Goal: Task Accomplishment & Management: Manage account settings

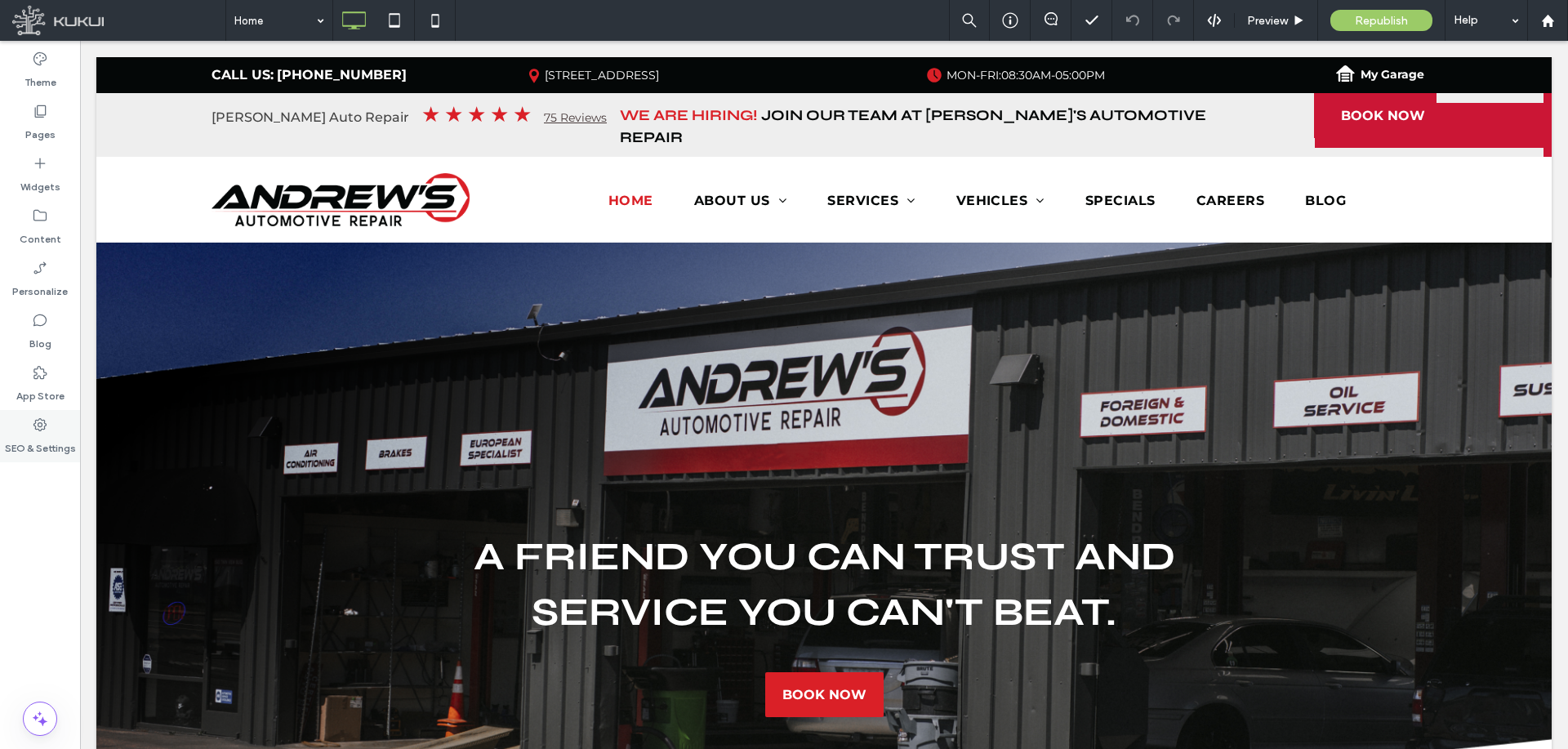
click at [59, 448] on label "SEO & Settings" at bounding box center [40, 444] width 71 height 23
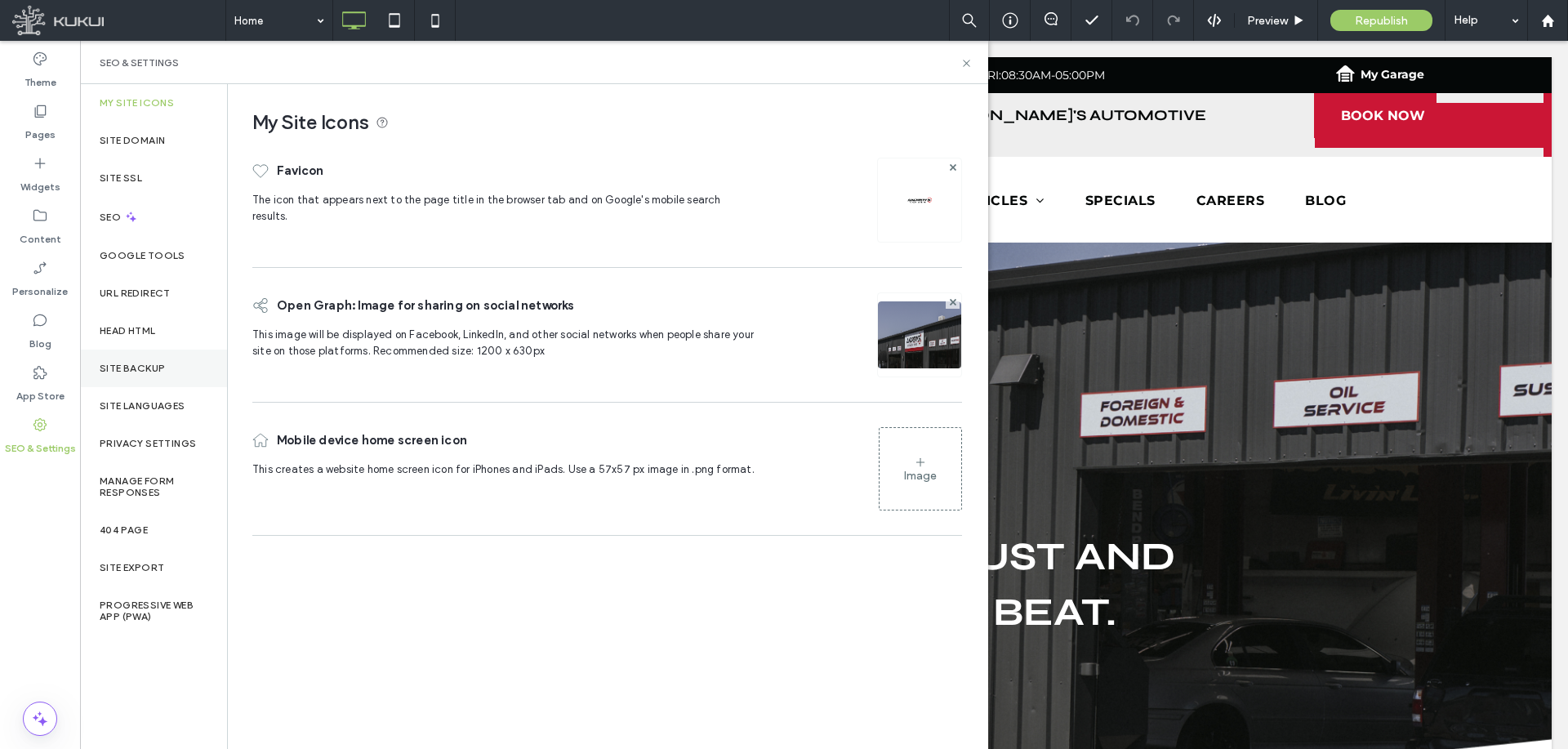
click at [124, 352] on div "Site Backup" at bounding box center [154, 369] width 147 height 37
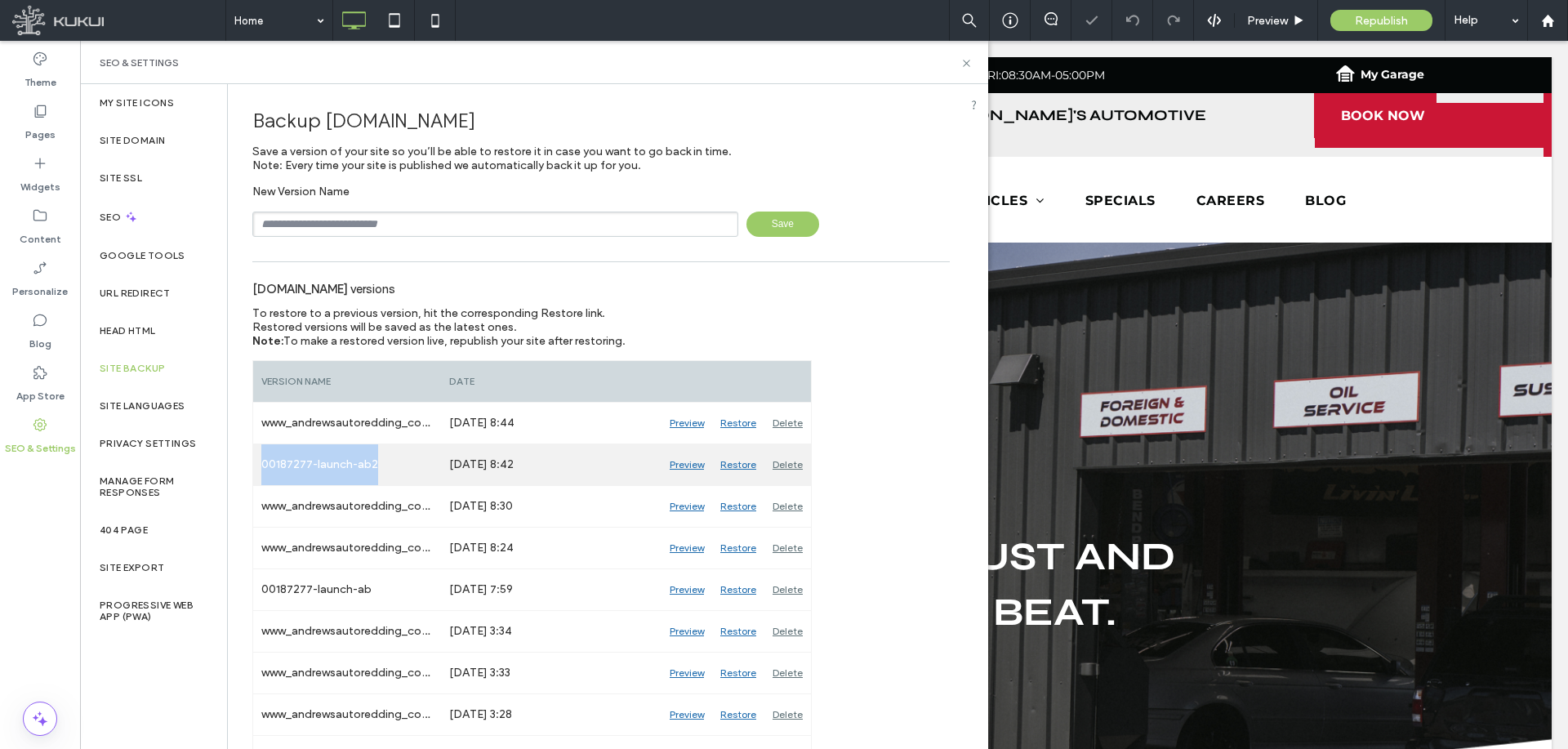
drag, startPoint x: 390, startPoint y: 461, endPoint x: 259, endPoint y: 465, distance: 131.1
click at [259, 465] on div "00187277-launch-ab2" at bounding box center [347, 465] width 188 height 41
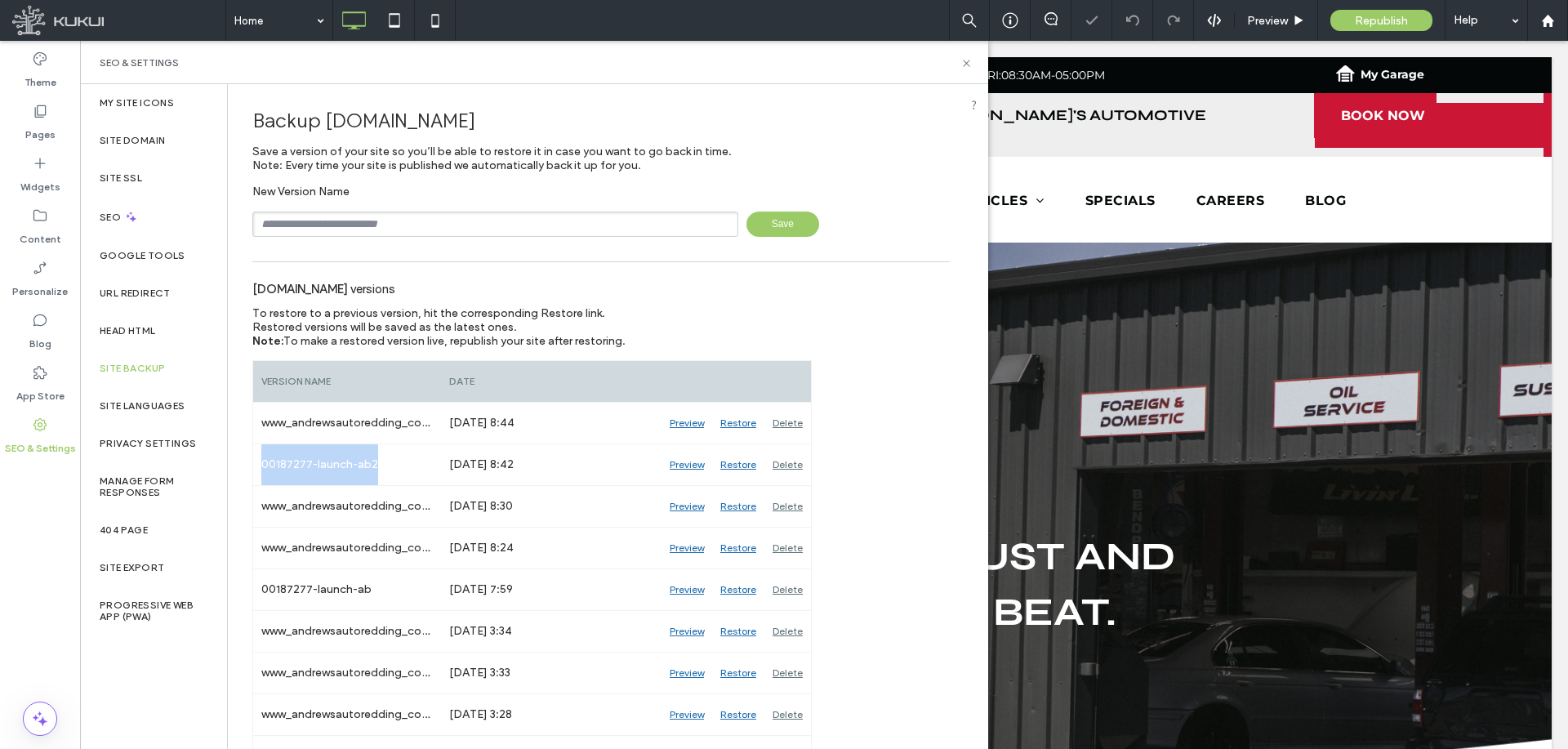
copy div "00187277-launch-ab2"
click at [463, 227] on input "text" at bounding box center [495, 225] width 486 height 25
paste input "**********"
type input "**********"
click at [756, 220] on span "Save" at bounding box center [782, 225] width 73 height 25
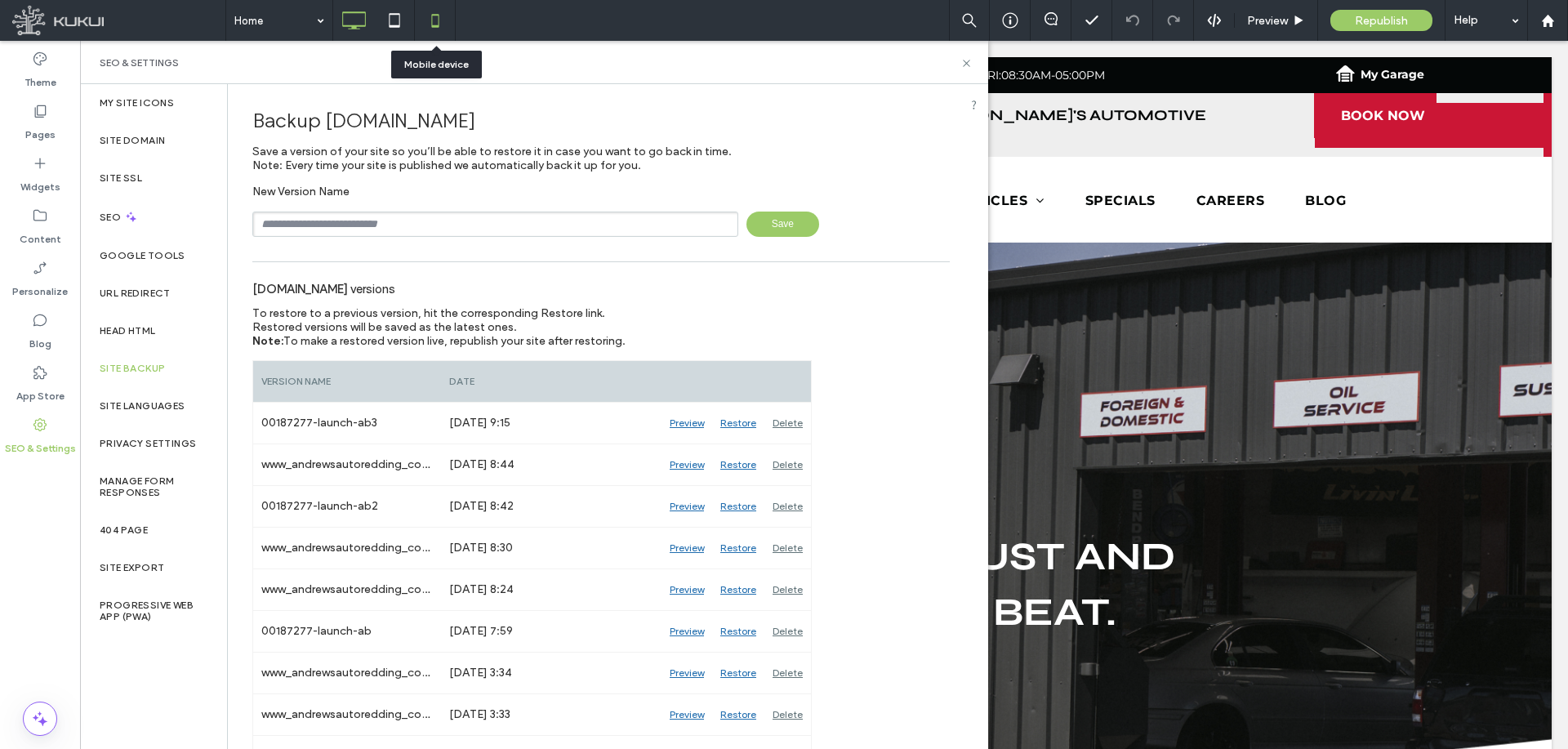
click at [423, 17] on icon at bounding box center [434, 20] width 32 height 32
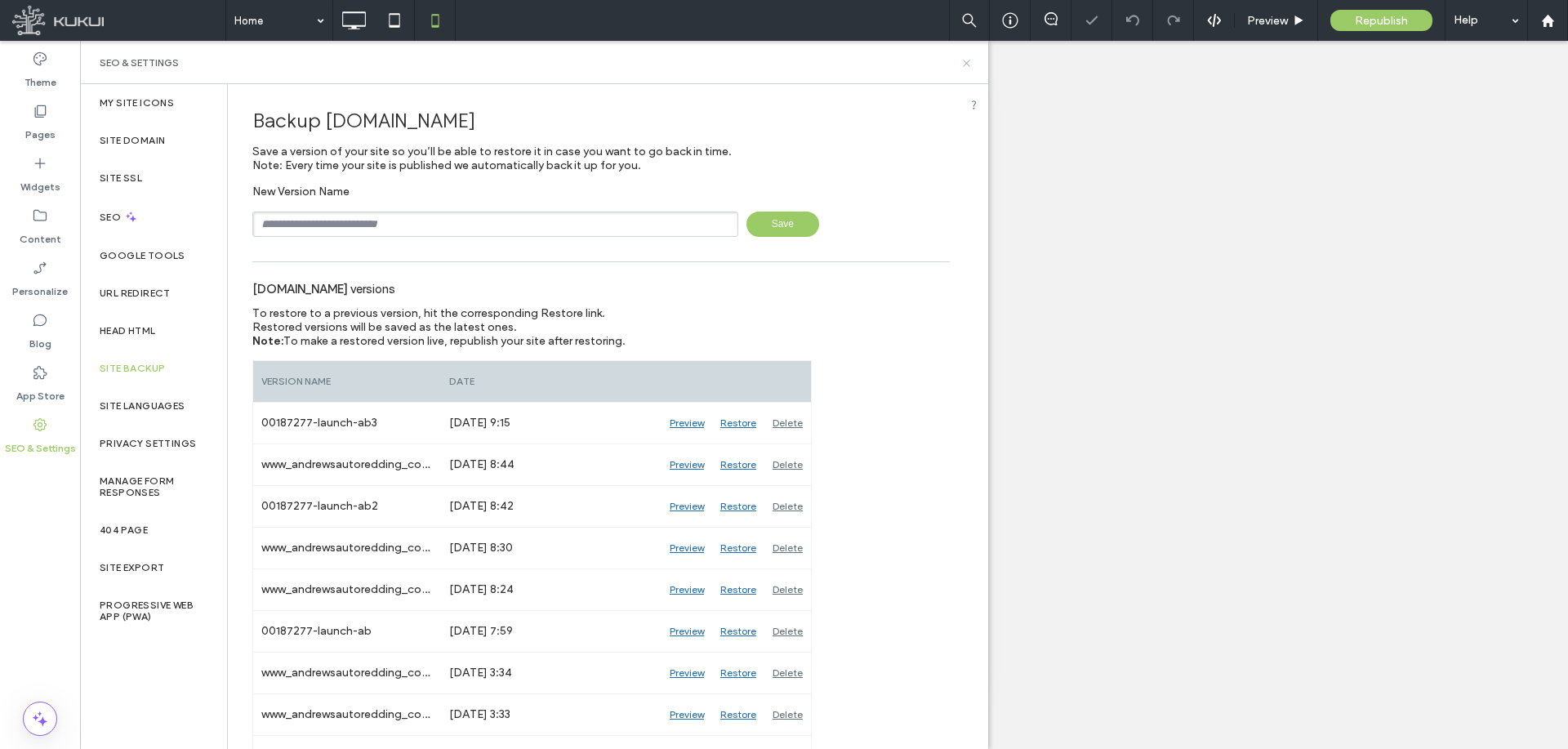
click at [964, 62] on icon at bounding box center [966, 63] width 12 height 12
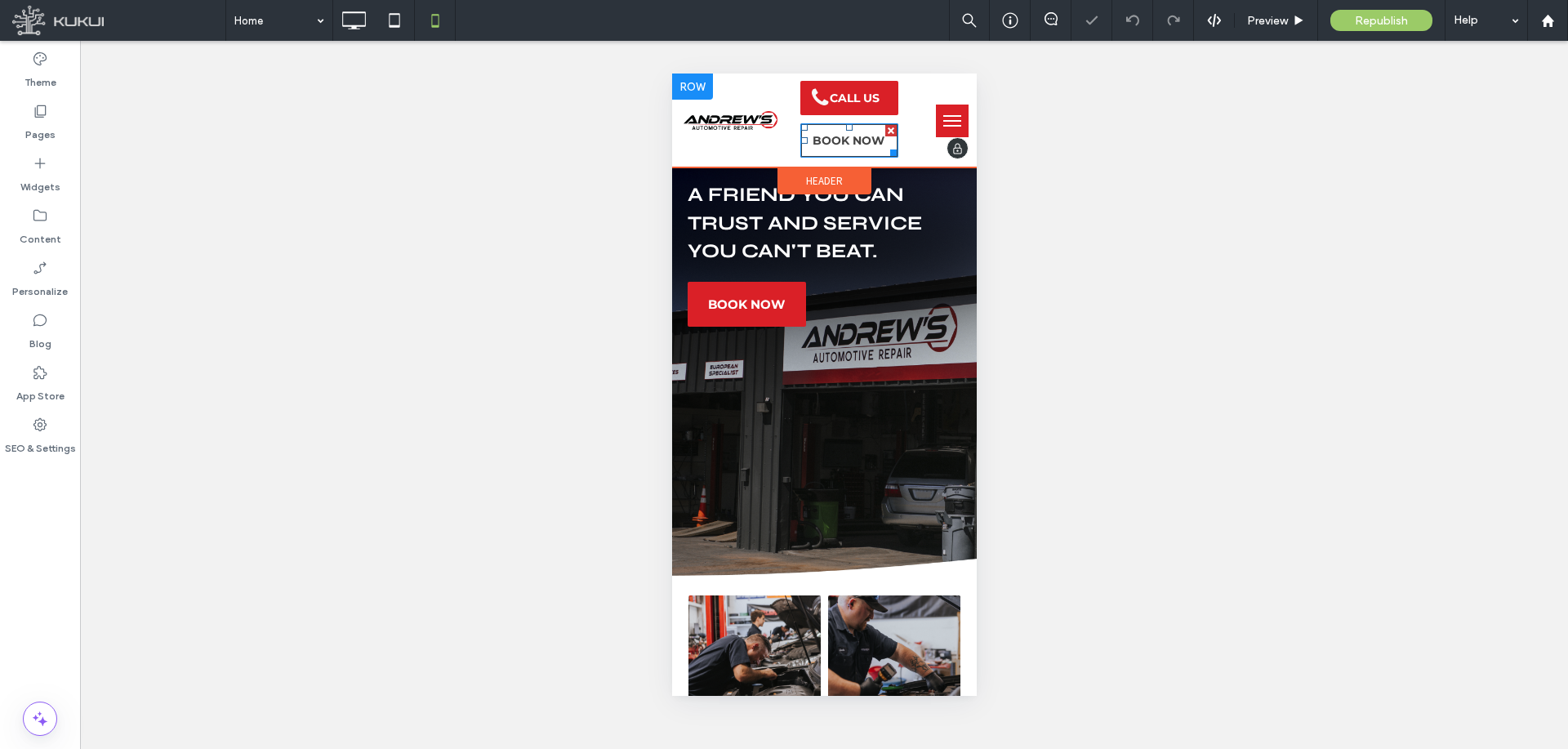
click at [847, 141] on span "BOOK NOW" at bounding box center [847, 140] width 72 height 15
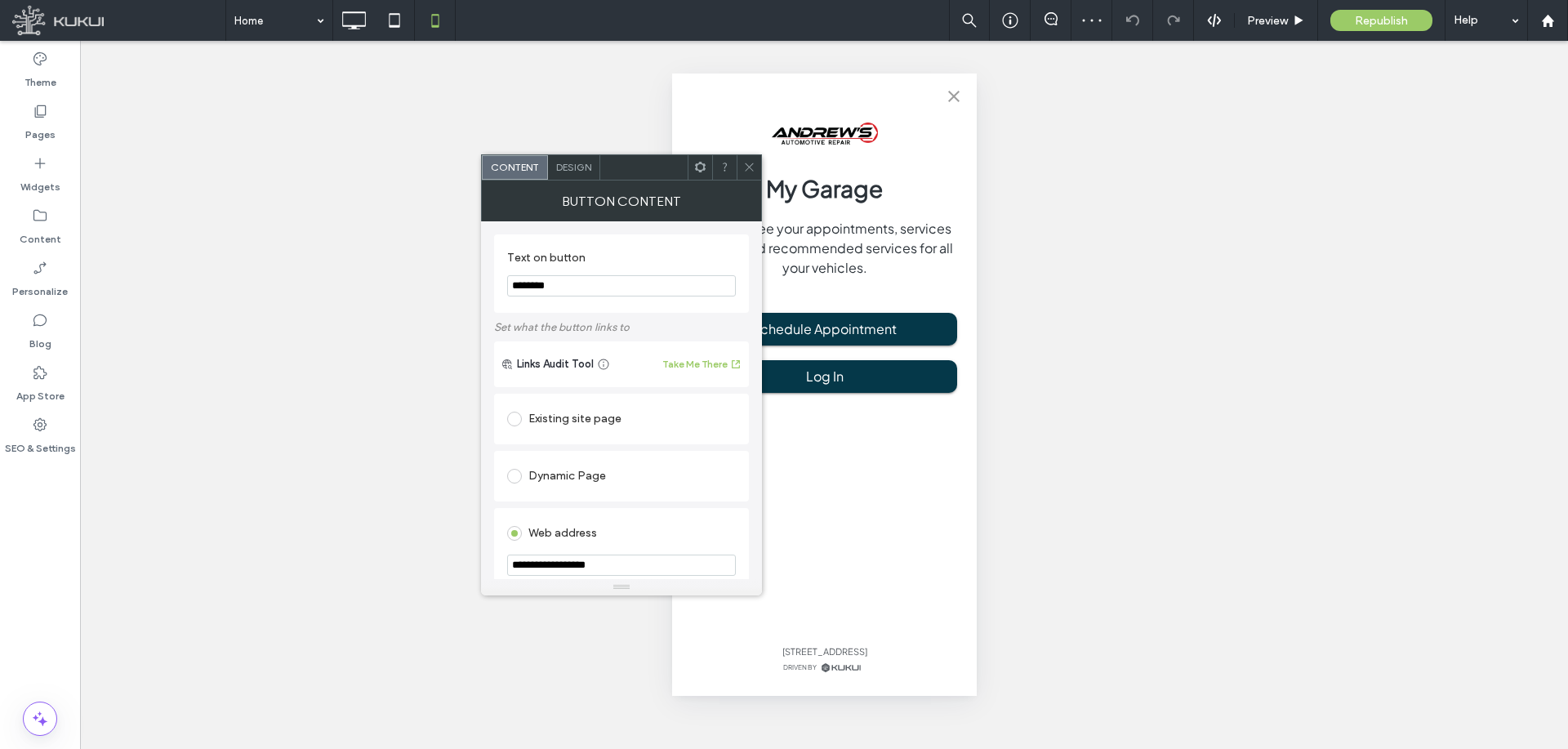
click at [743, 165] on icon at bounding box center [749, 167] width 12 height 12
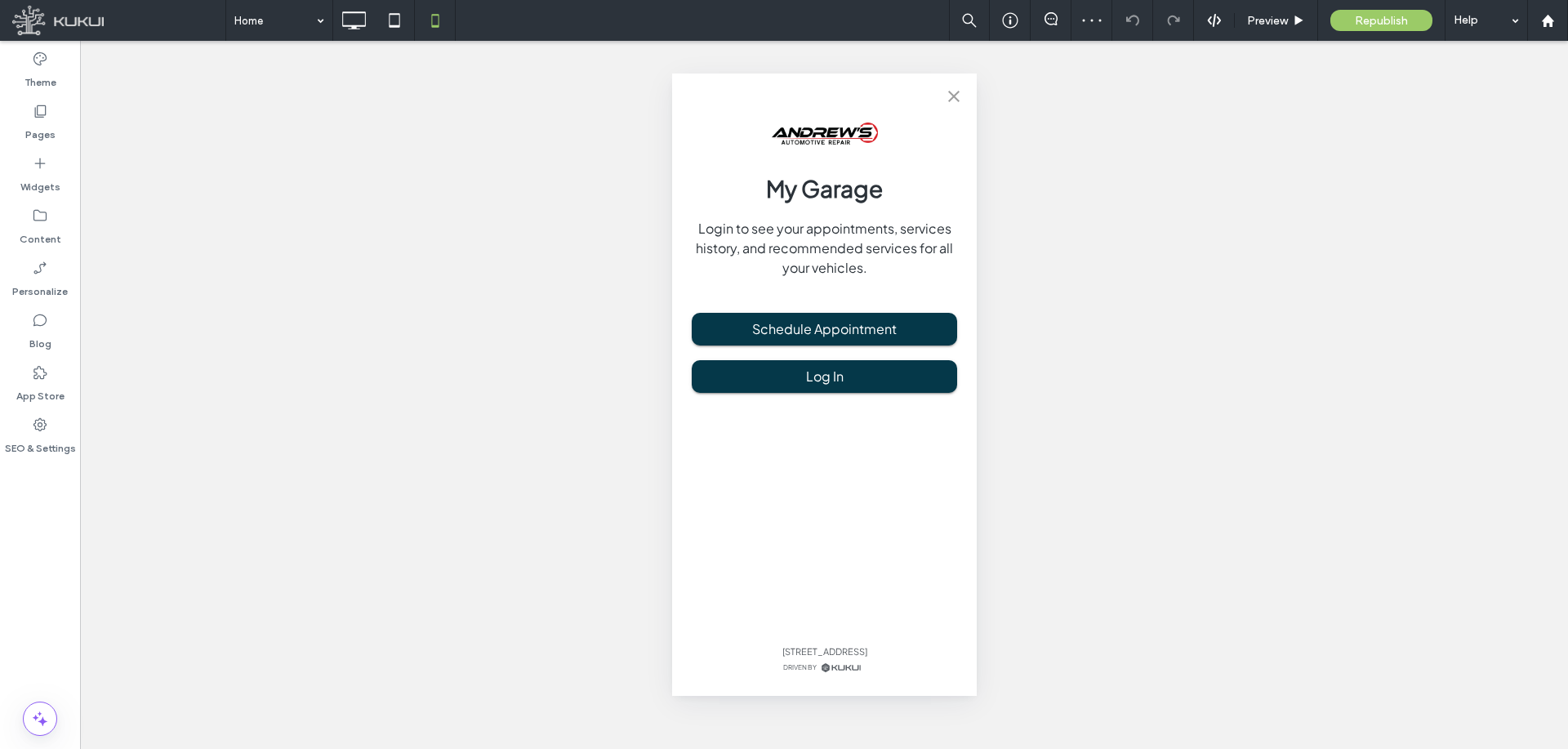
click at [952, 94] on icon "close" at bounding box center [953, 96] width 20 height 20
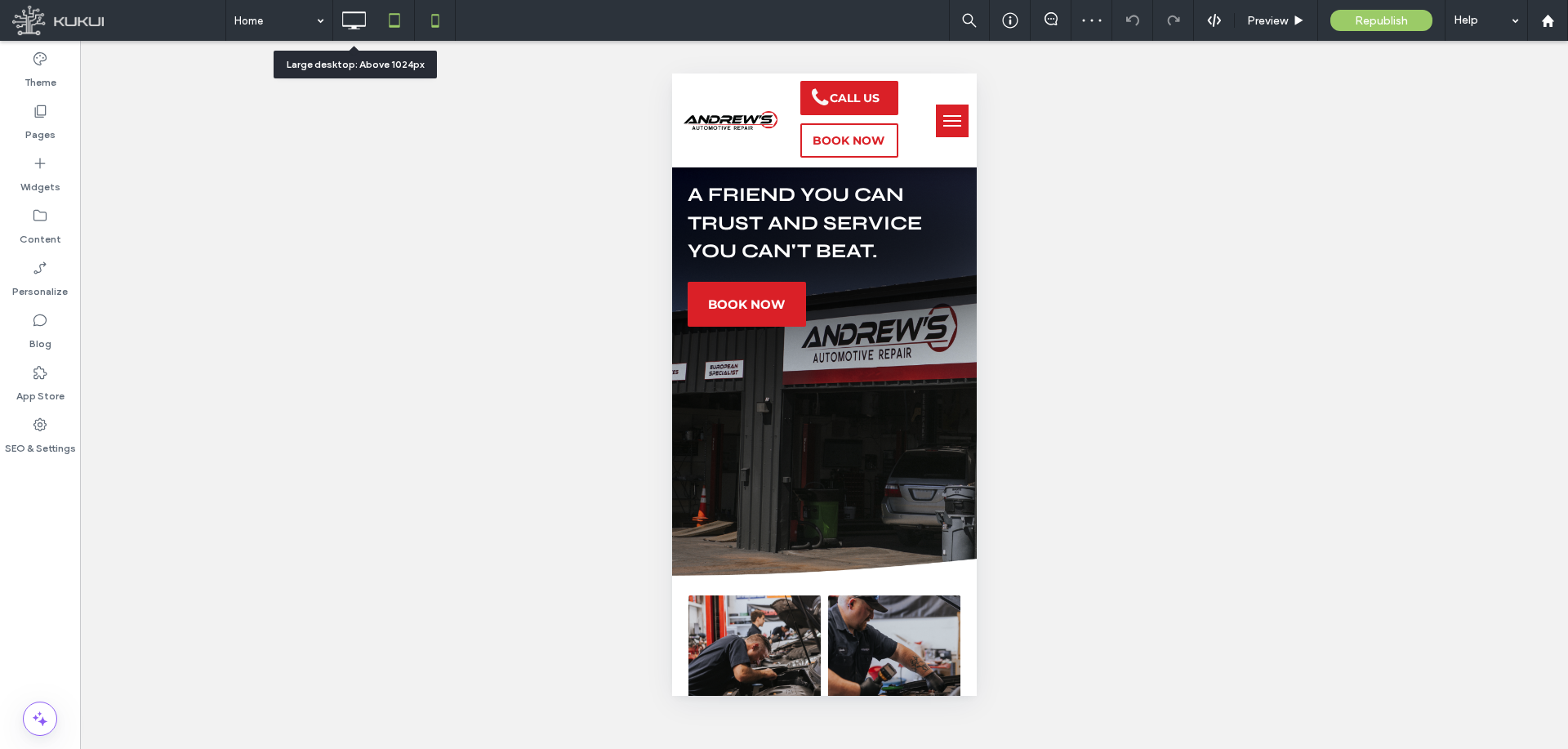
click at [380, 26] on icon at bounding box center [394, 20] width 32 height 32
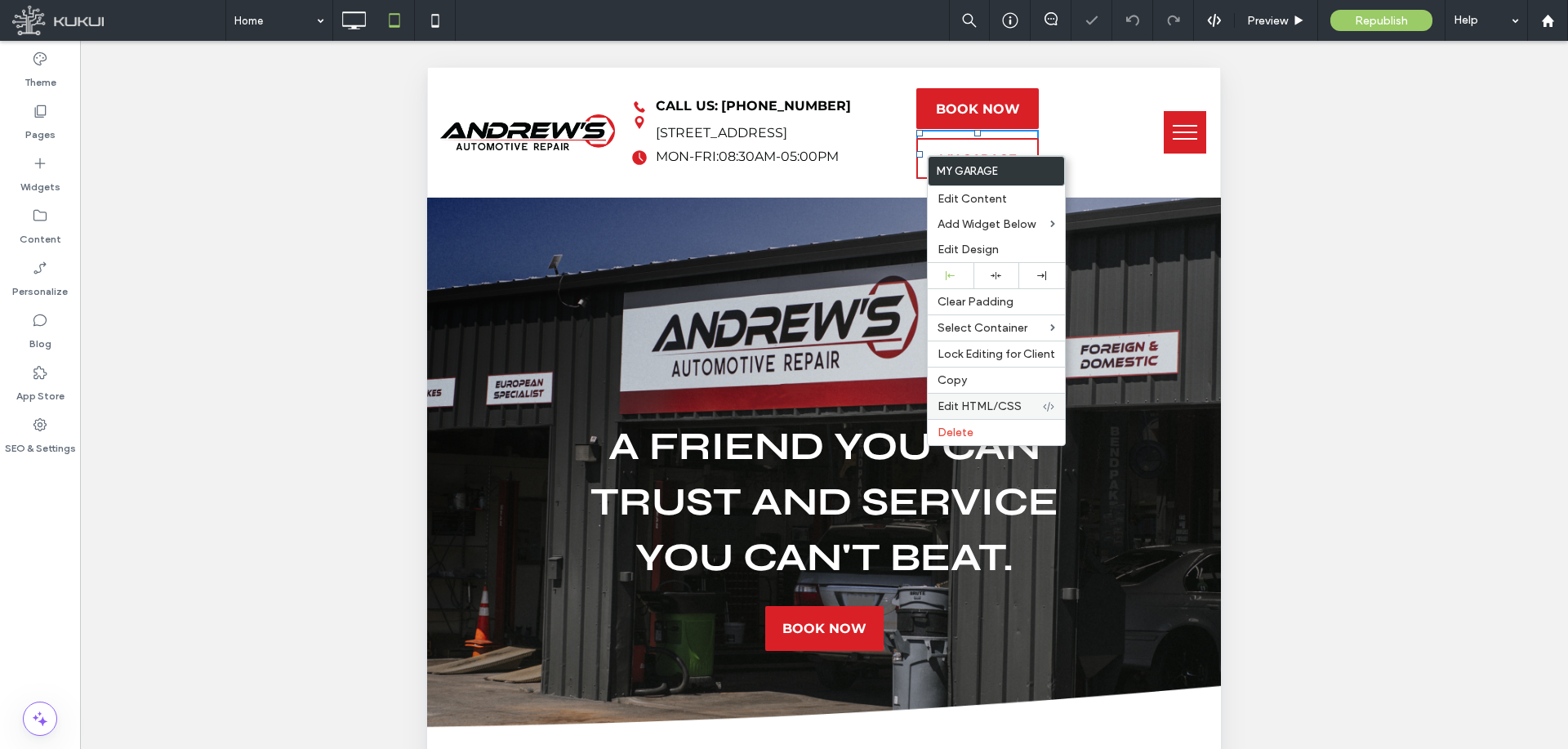
click at [1016, 407] on span "Edit HTML/CSS" at bounding box center [979, 406] width 84 height 14
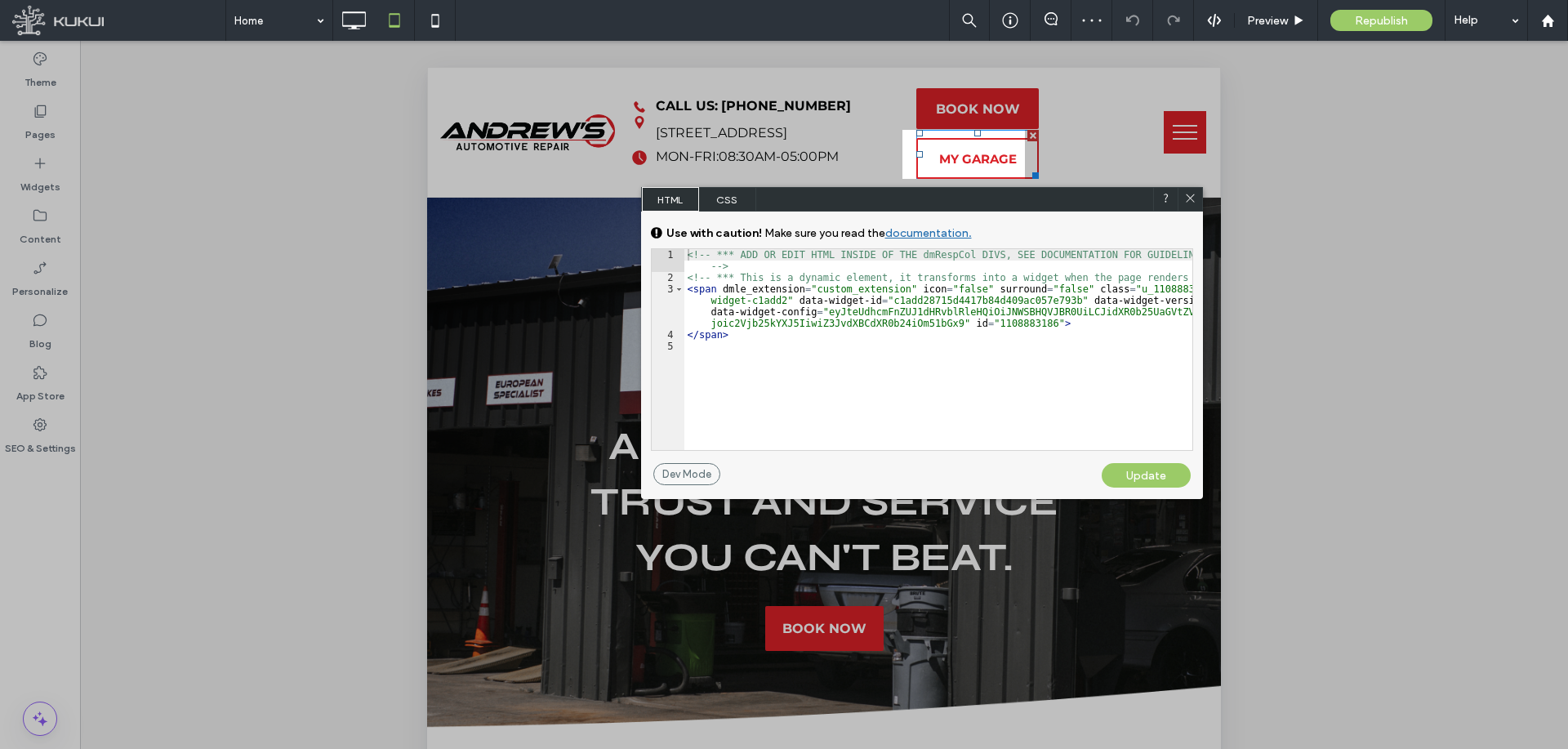
click at [733, 279] on div "<!-- *** ADD OR EDIT HTML INSIDE OF THE dmRespCol DIVS, SEE DOCUMENTATION FOR G…" at bounding box center [938, 367] width 508 height 235
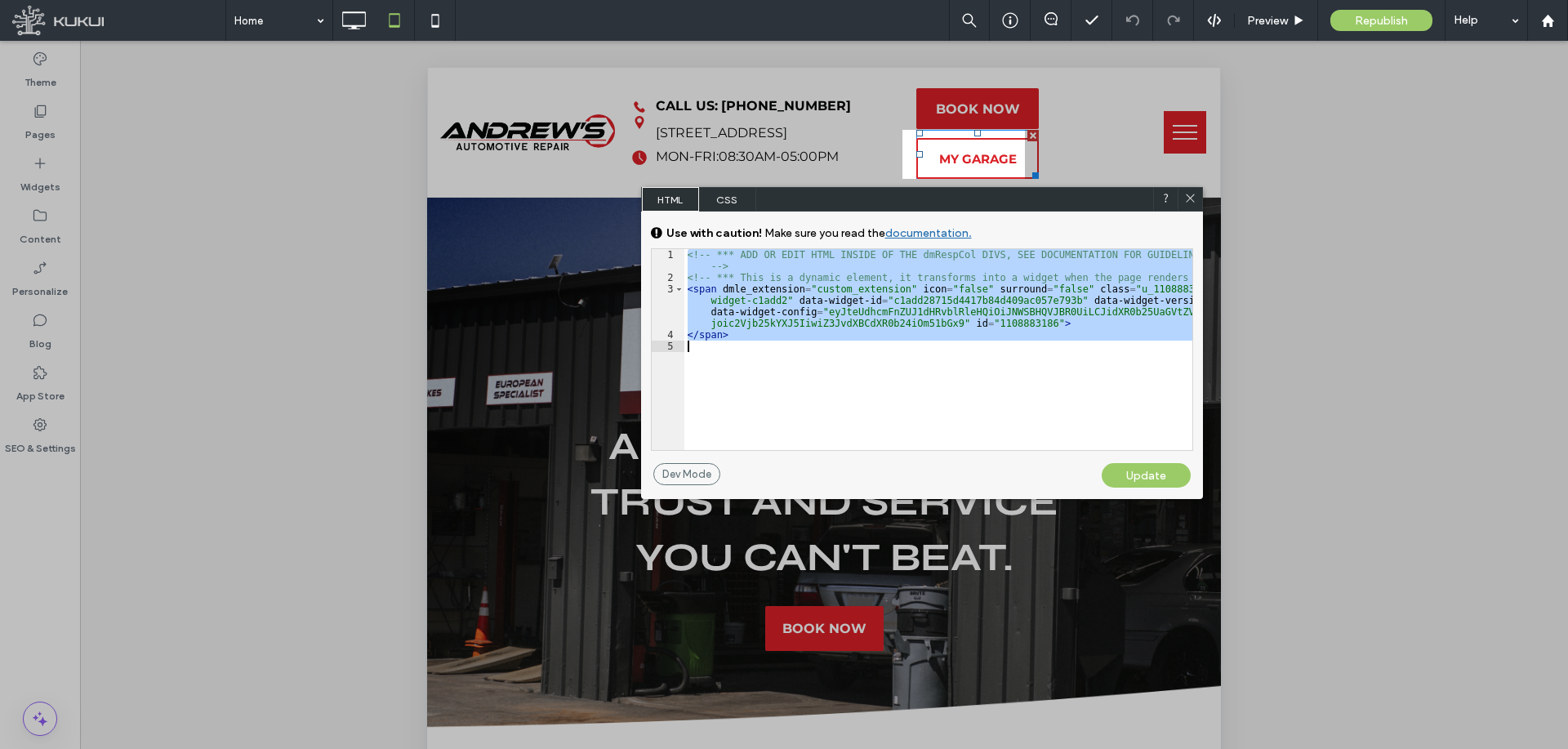
click at [1192, 199] on icon at bounding box center [1190, 198] width 12 height 12
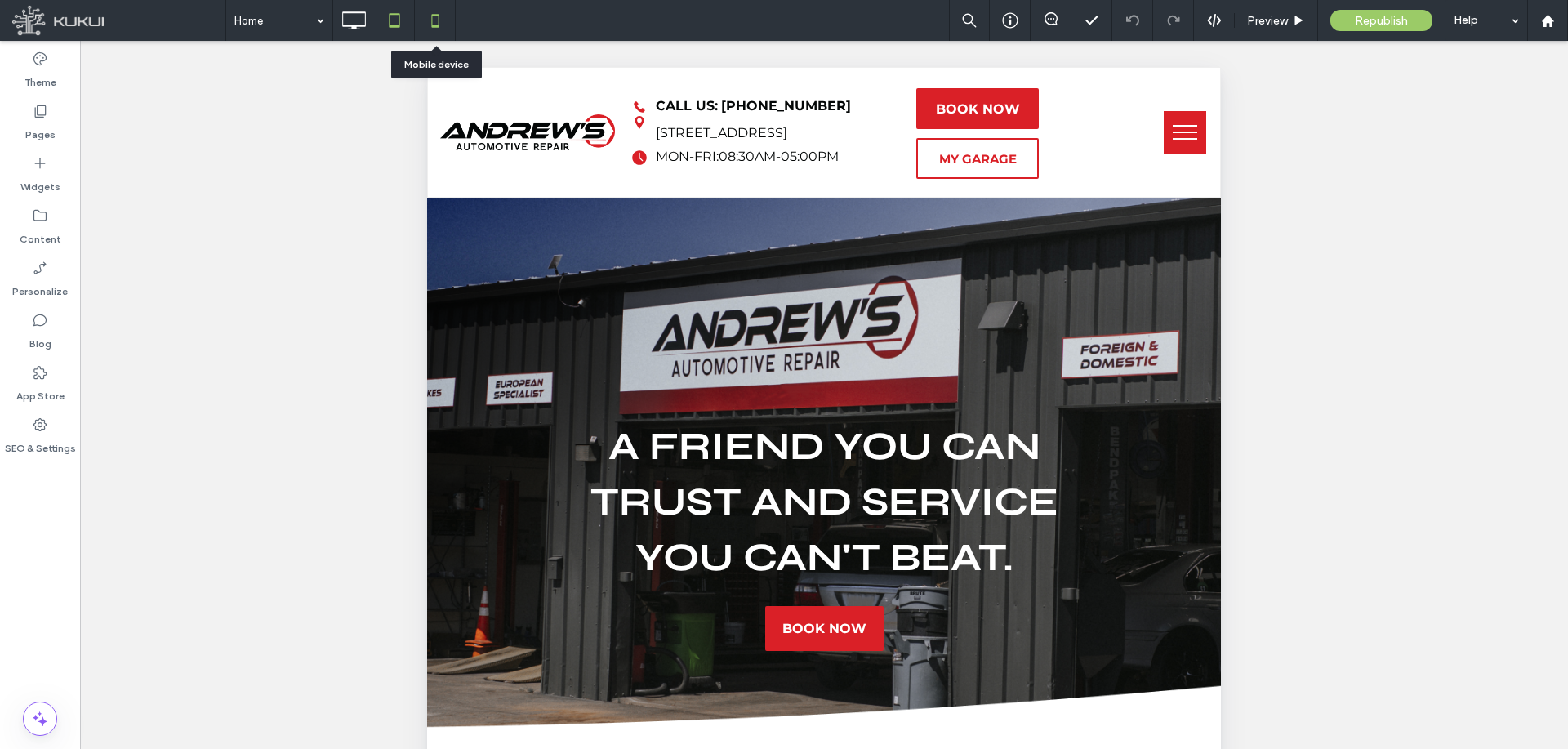
click at [437, 22] on icon at bounding box center [434, 20] width 32 height 32
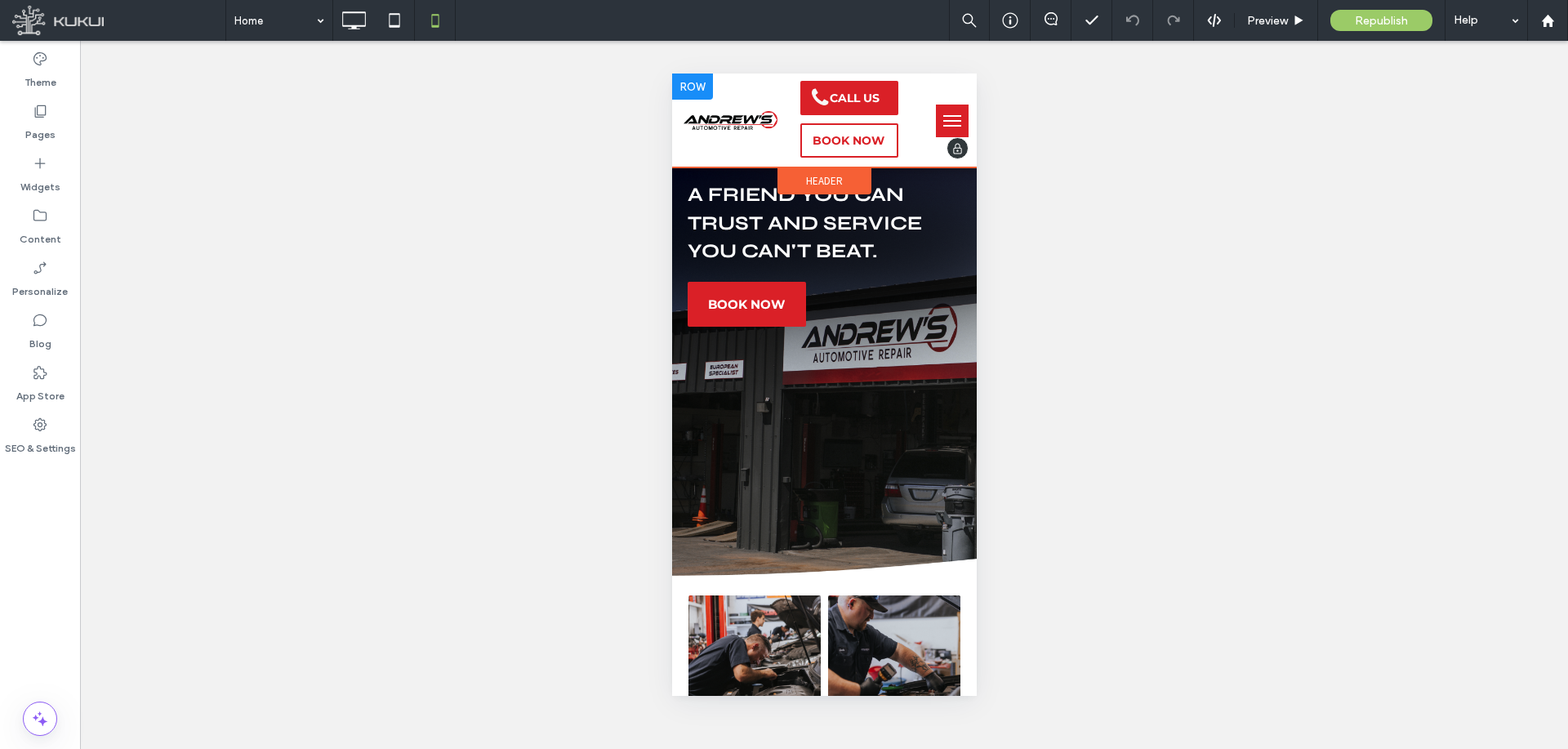
click at [705, 85] on div at bounding box center [692, 86] width 41 height 26
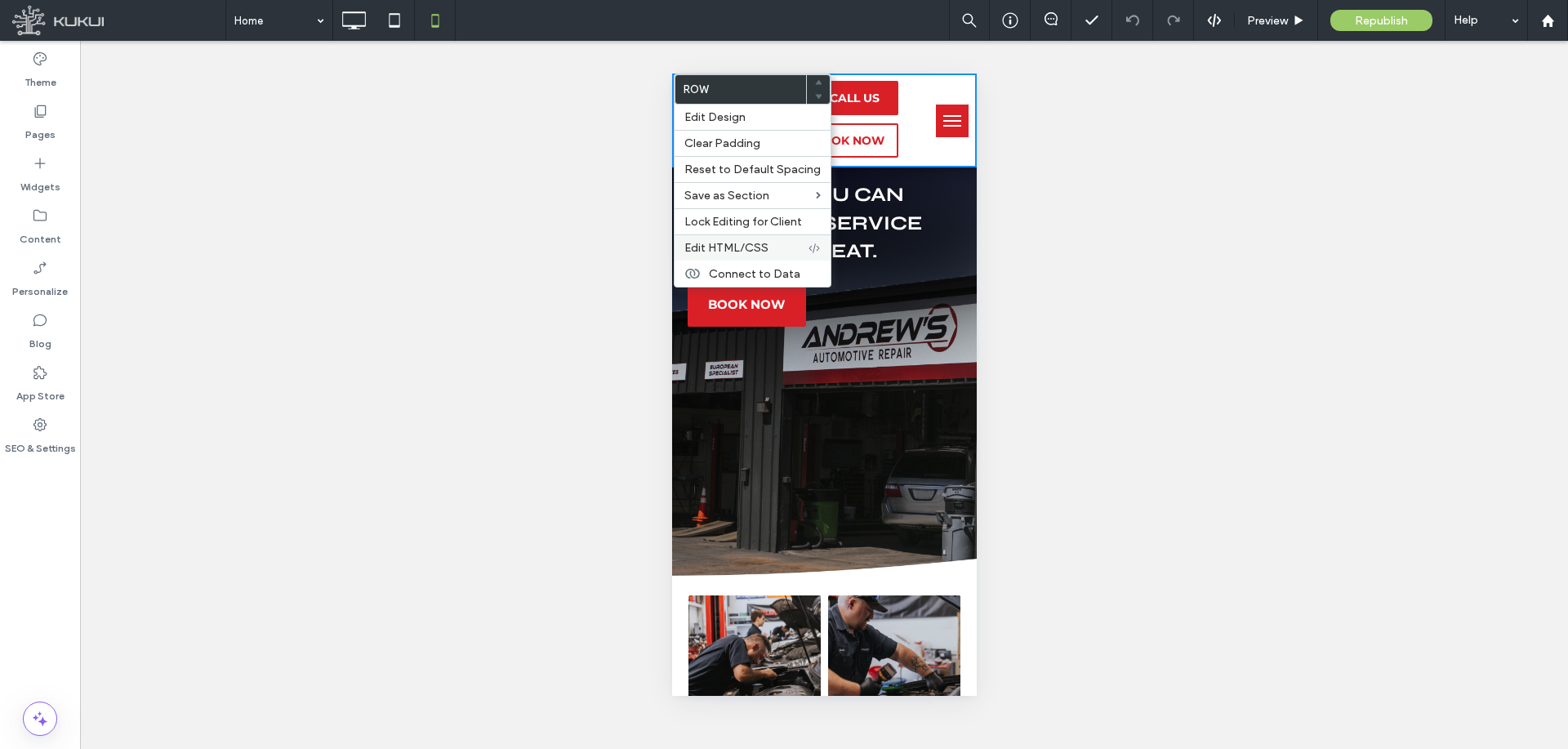
click at [763, 249] on span "Edit HTML/CSS" at bounding box center [726, 248] width 84 height 14
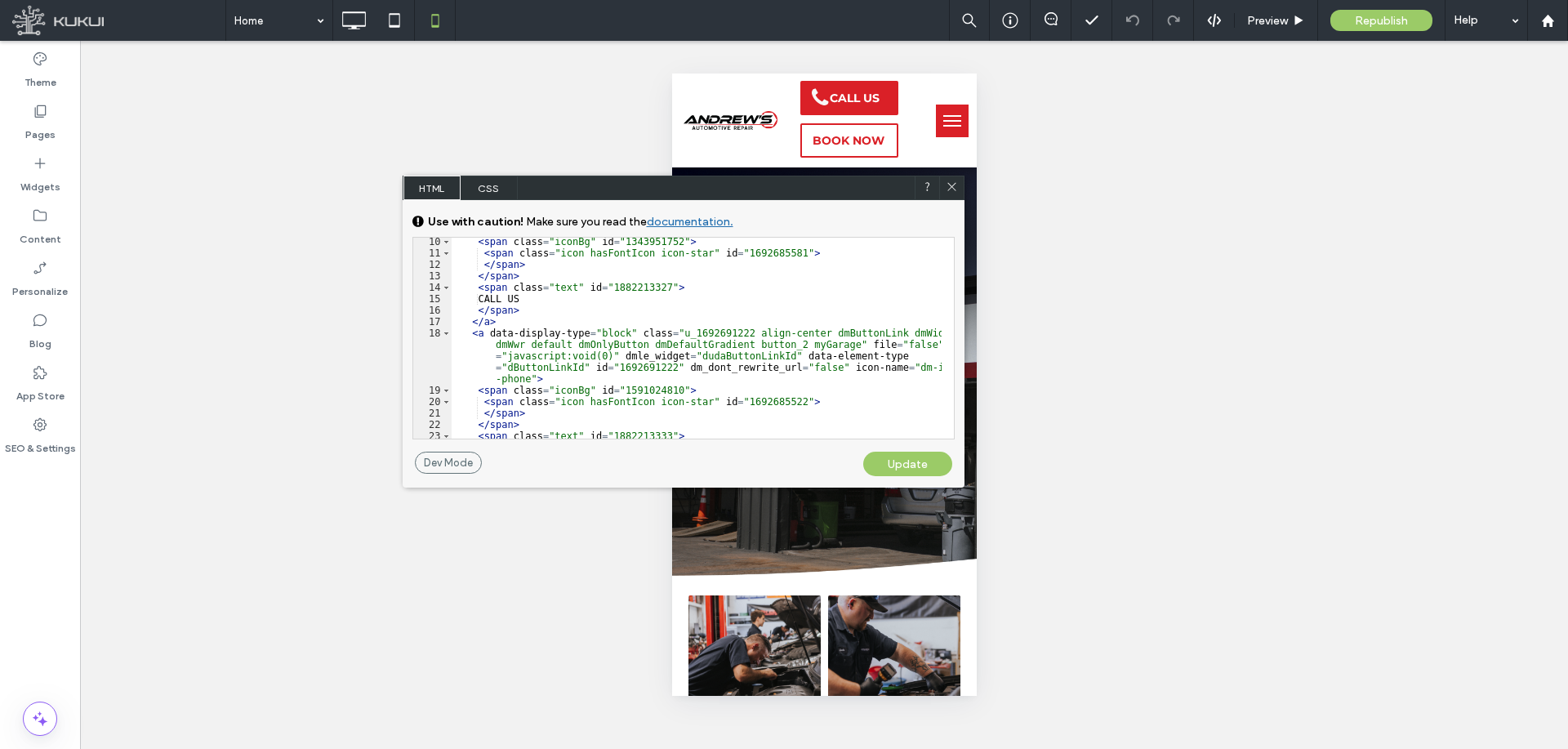
scroll to position [294, 0]
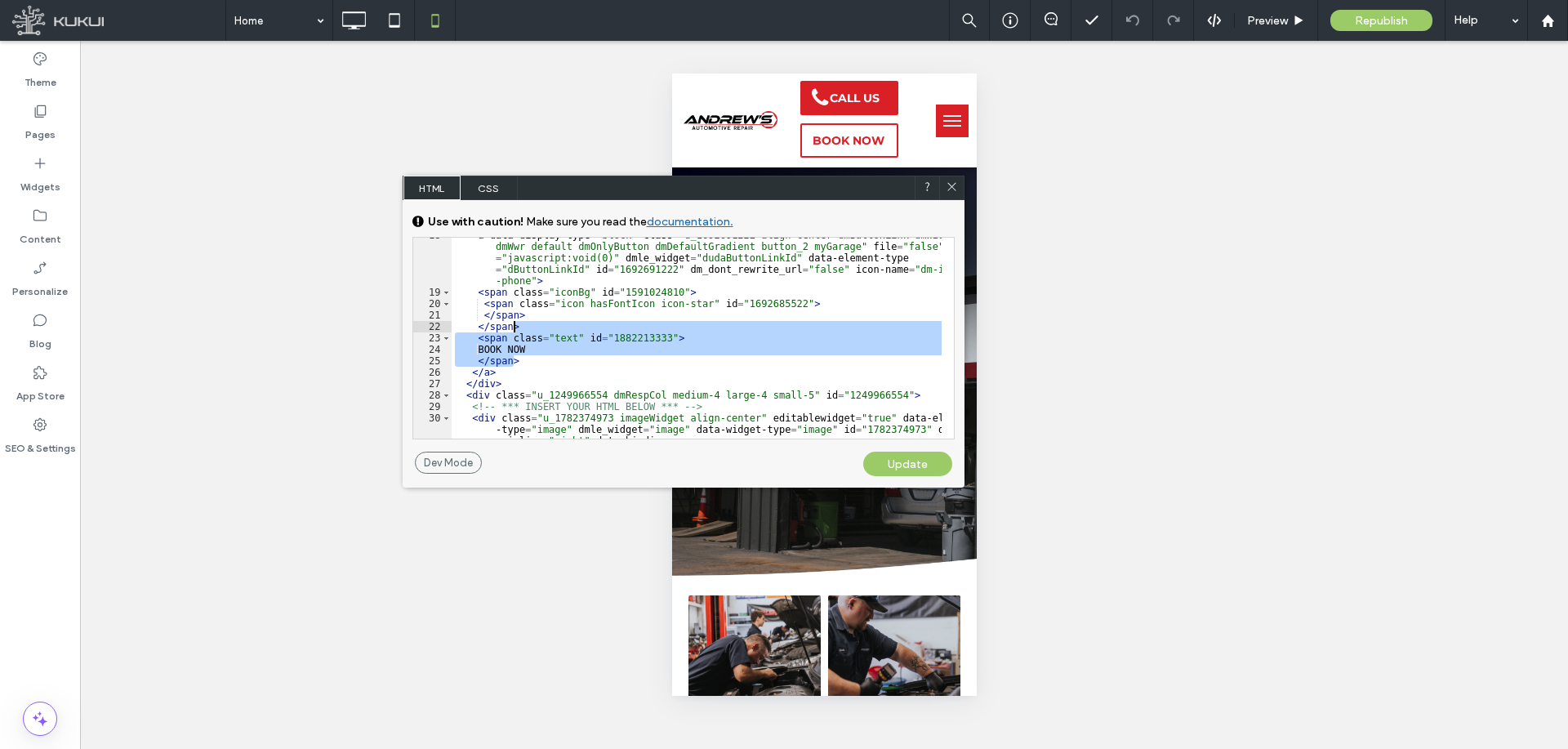
drag, startPoint x: 535, startPoint y: 358, endPoint x: 538, endPoint y: 325, distance: 33.1
click at [538, 325] on div "< a data-display-type = "block" class = "u_1692691222 align-center dmButtonLink…" at bounding box center [697, 381] width 490 height 304
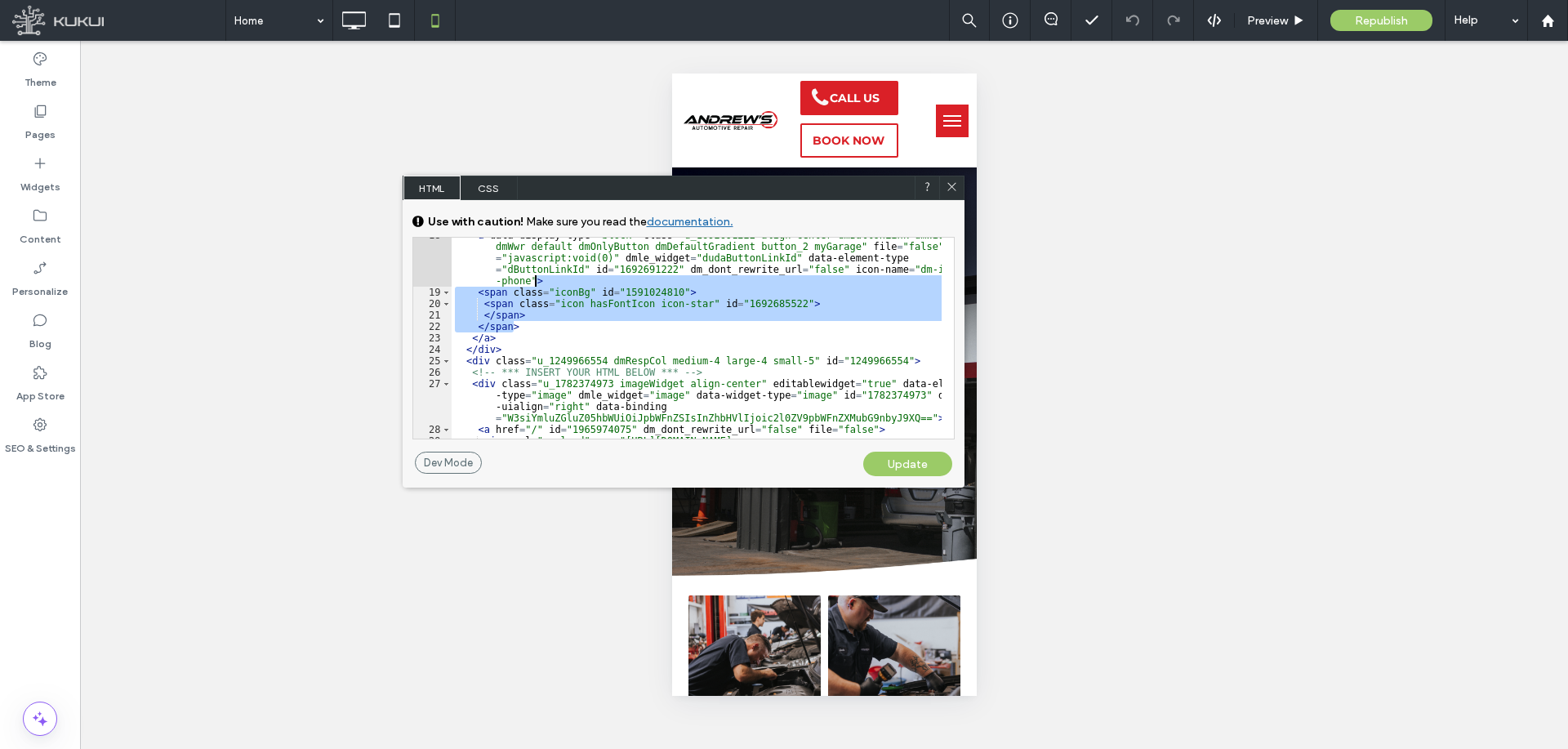
drag, startPoint x: 533, startPoint y: 325, endPoint x: 545, endPoint y: 278, distance: 48.5
click at [545, 278] on div "< a data-display-type = "block" class = "u_1692691222 align-center dmButtonLink…" at bounding box center [697, 381] width 490 height 304
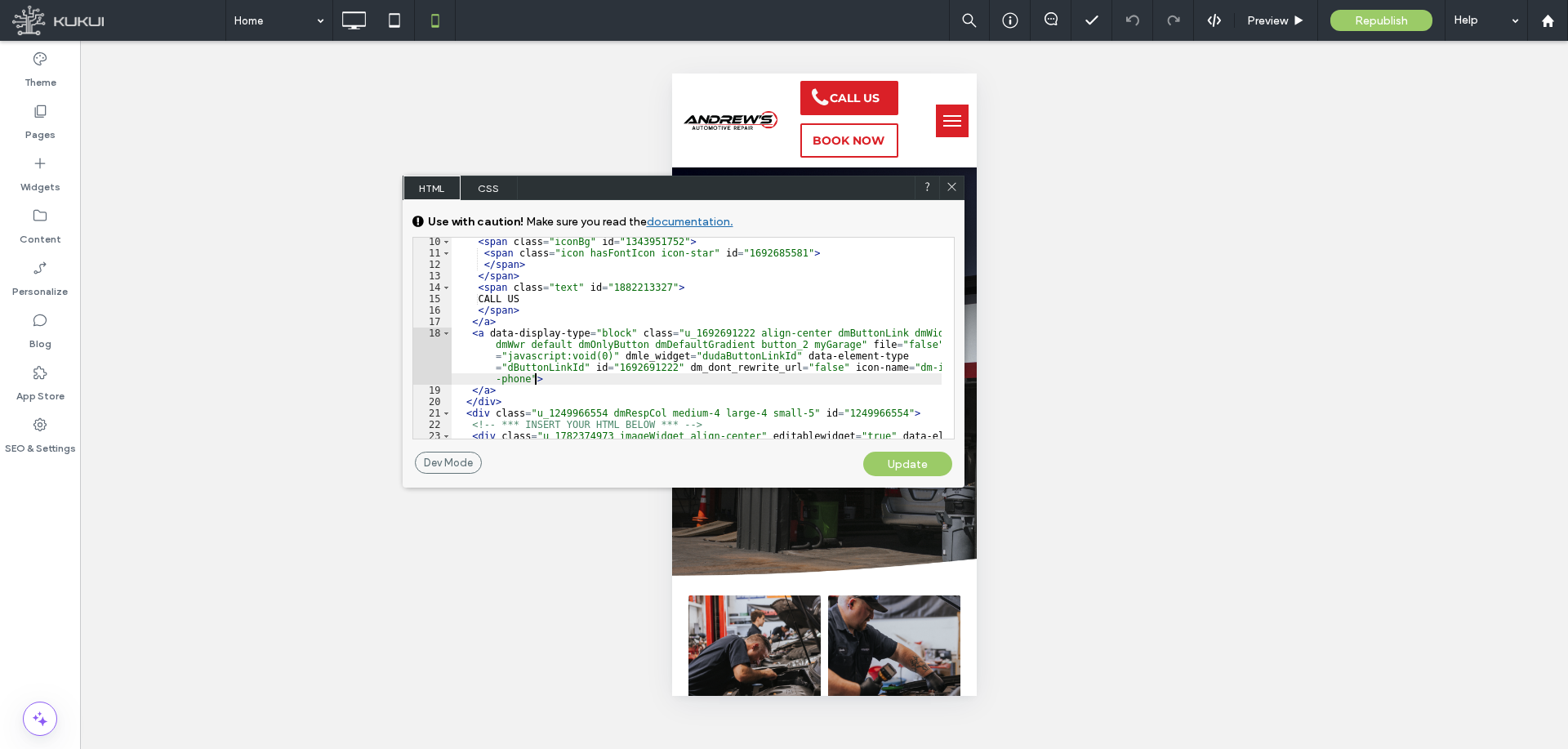
scroll to position [196, 0]
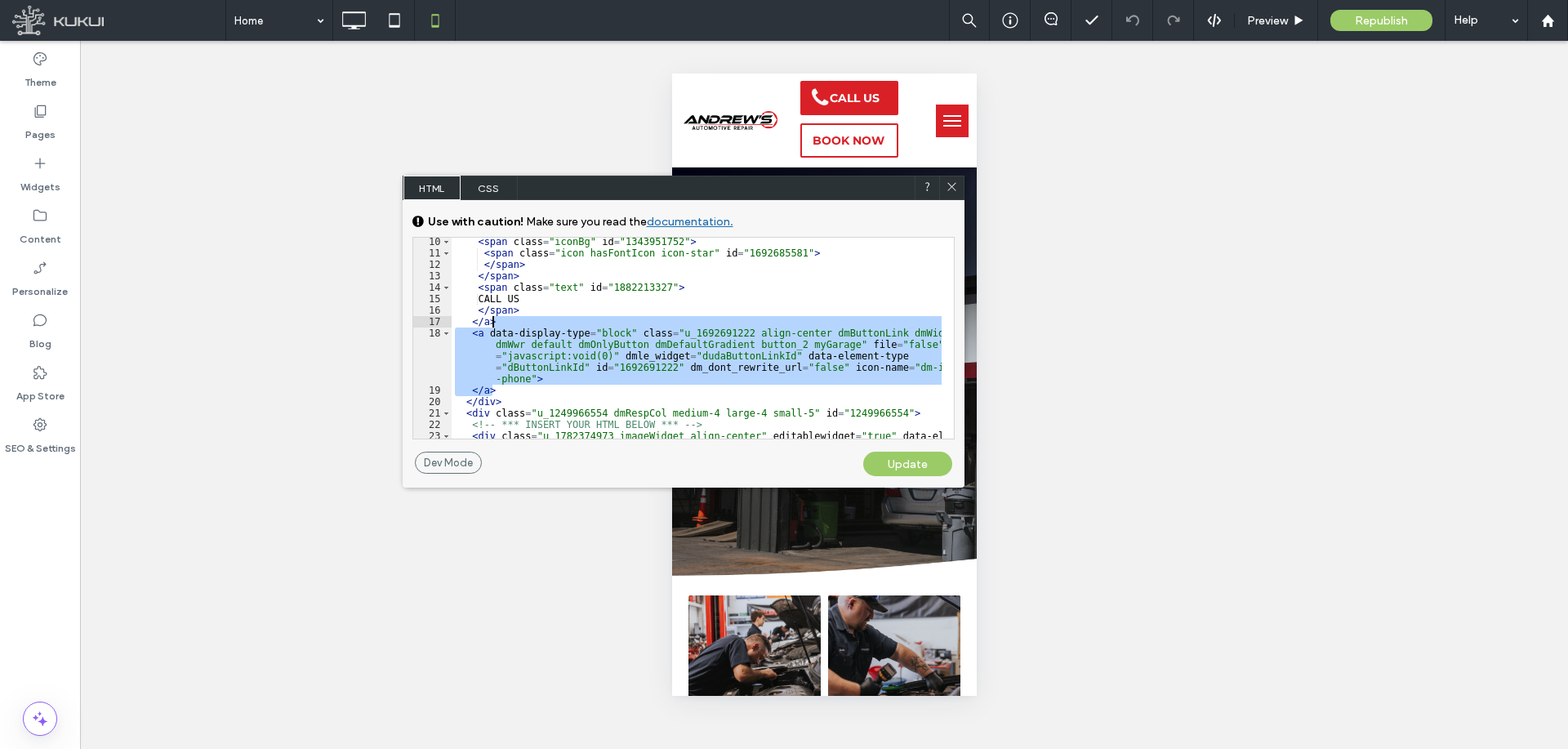
drag, startPoint x: 514, startPoint y: 389, endPoint x: 521, endPoint y: 325, distance: 64.4
click at [521, 325] on div "< span class = "iconBg" id = "1343951752" > < span class = "icon hasFontIcon ic…" at bounding box center [697, 365] width 490 height 258
type textarea "**"
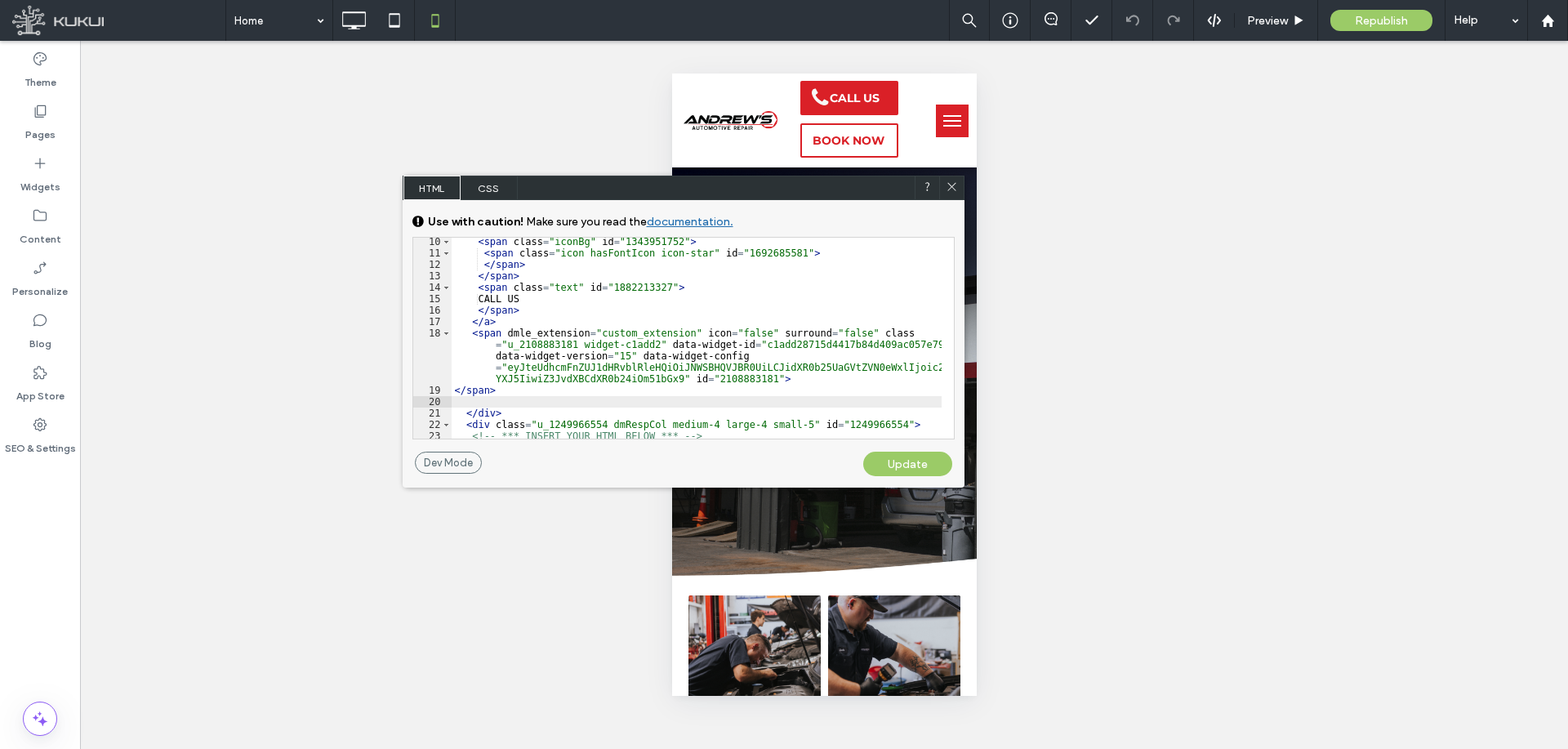
click at [887, 467] on div "Update" at bounding box center [907, 464] width 89 height 25
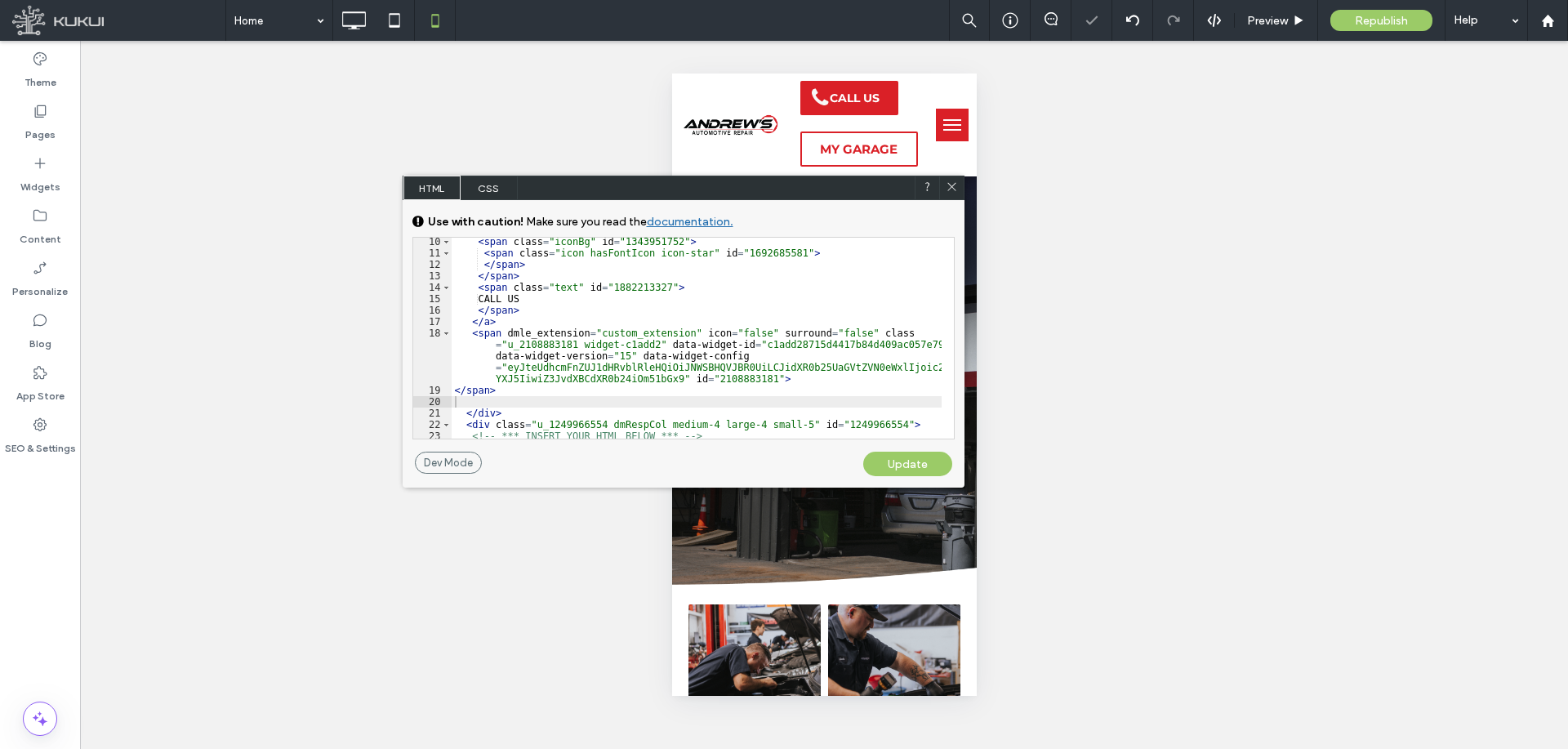
click at [952, 189] on icon at bounding box center [952, 186] width 12 height 12
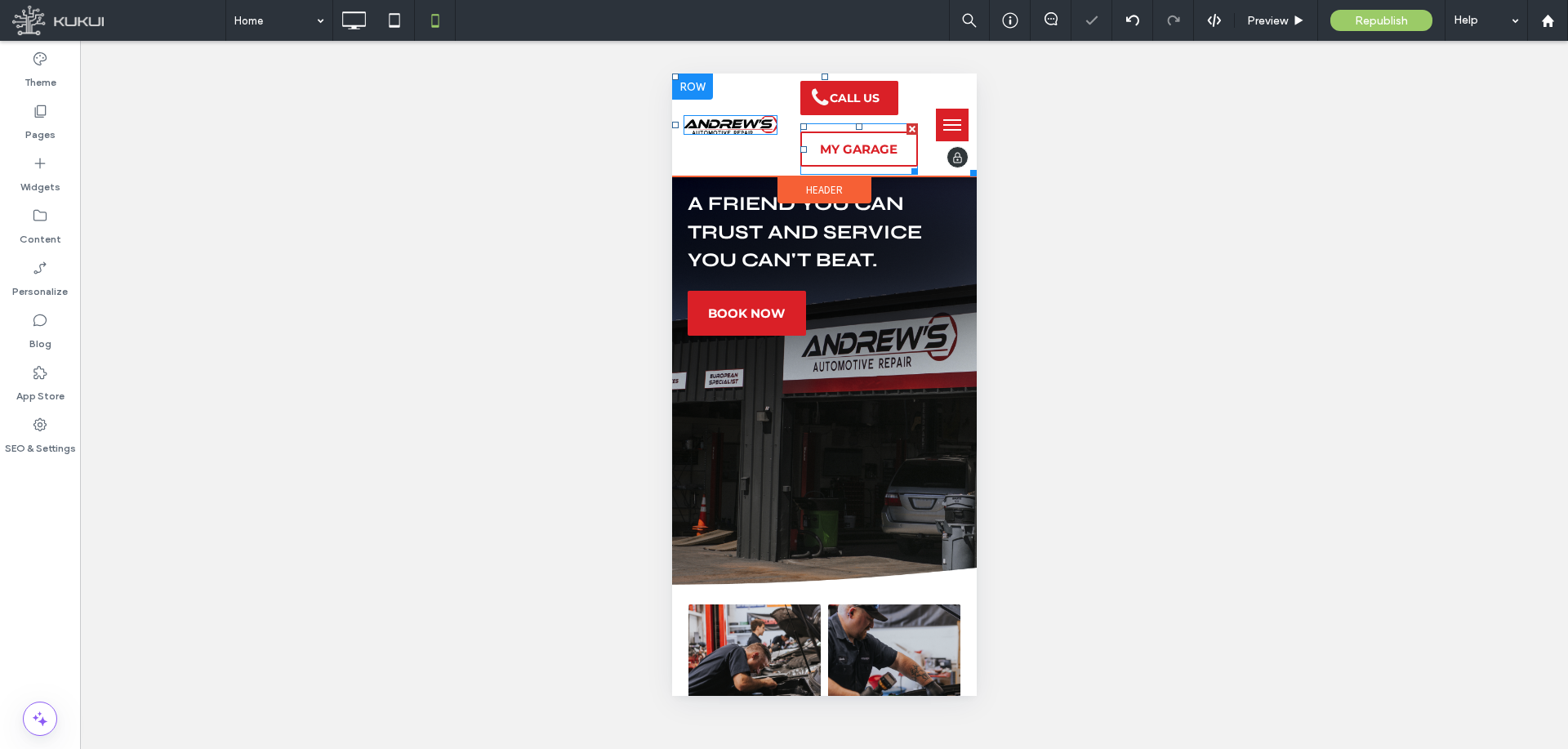
click at [849, 149] on span at bounding box center [858, 149] width 119 height 51
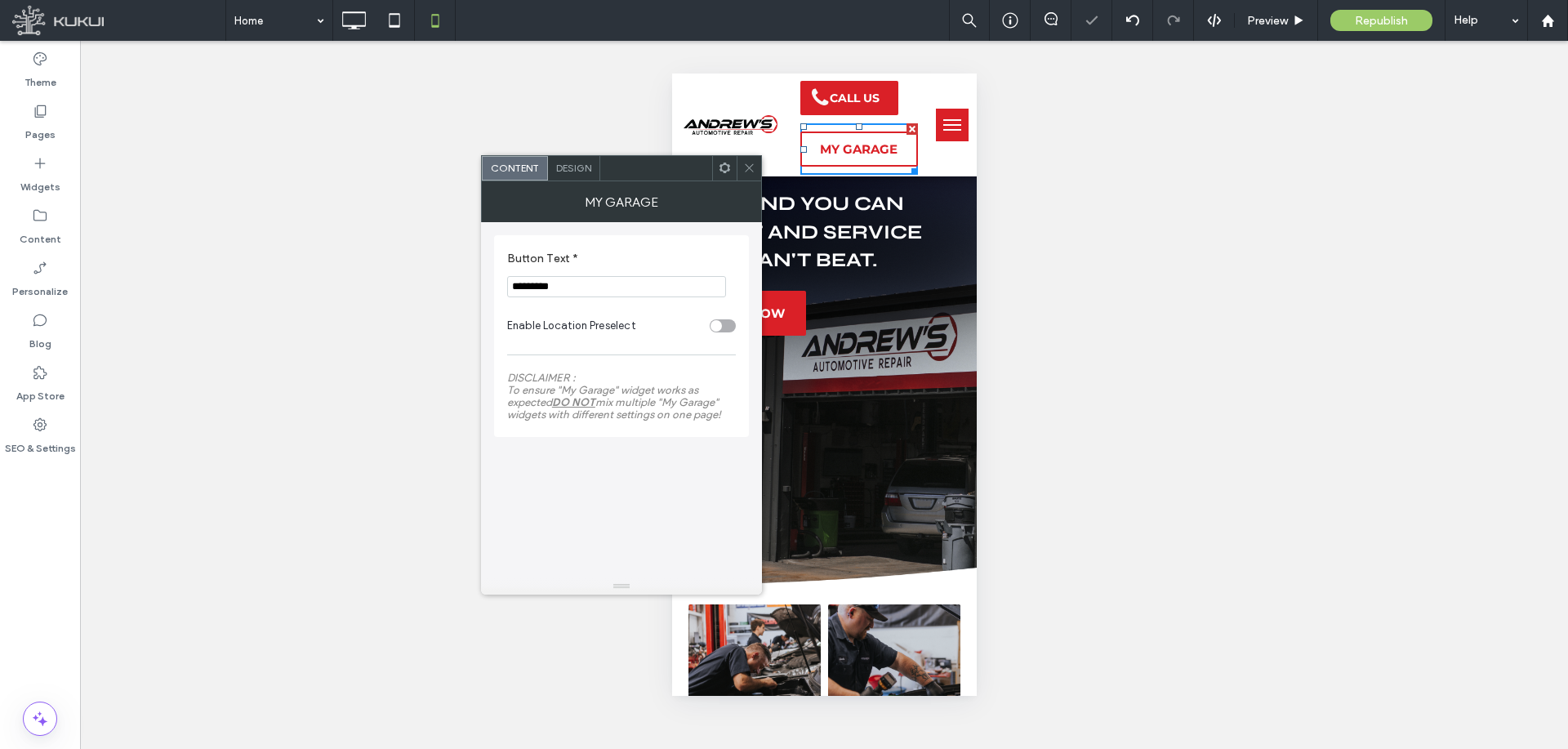
click at [625, 286] on input "*********" at bounding box center [615, 287] width 219 height 22
click at [636, 276] on input "********" at bounding box center [615, 287] width 219 height 22
type input "********"
click at [743, 172] on icon at bounding box center [749, 168] width 12 height 12
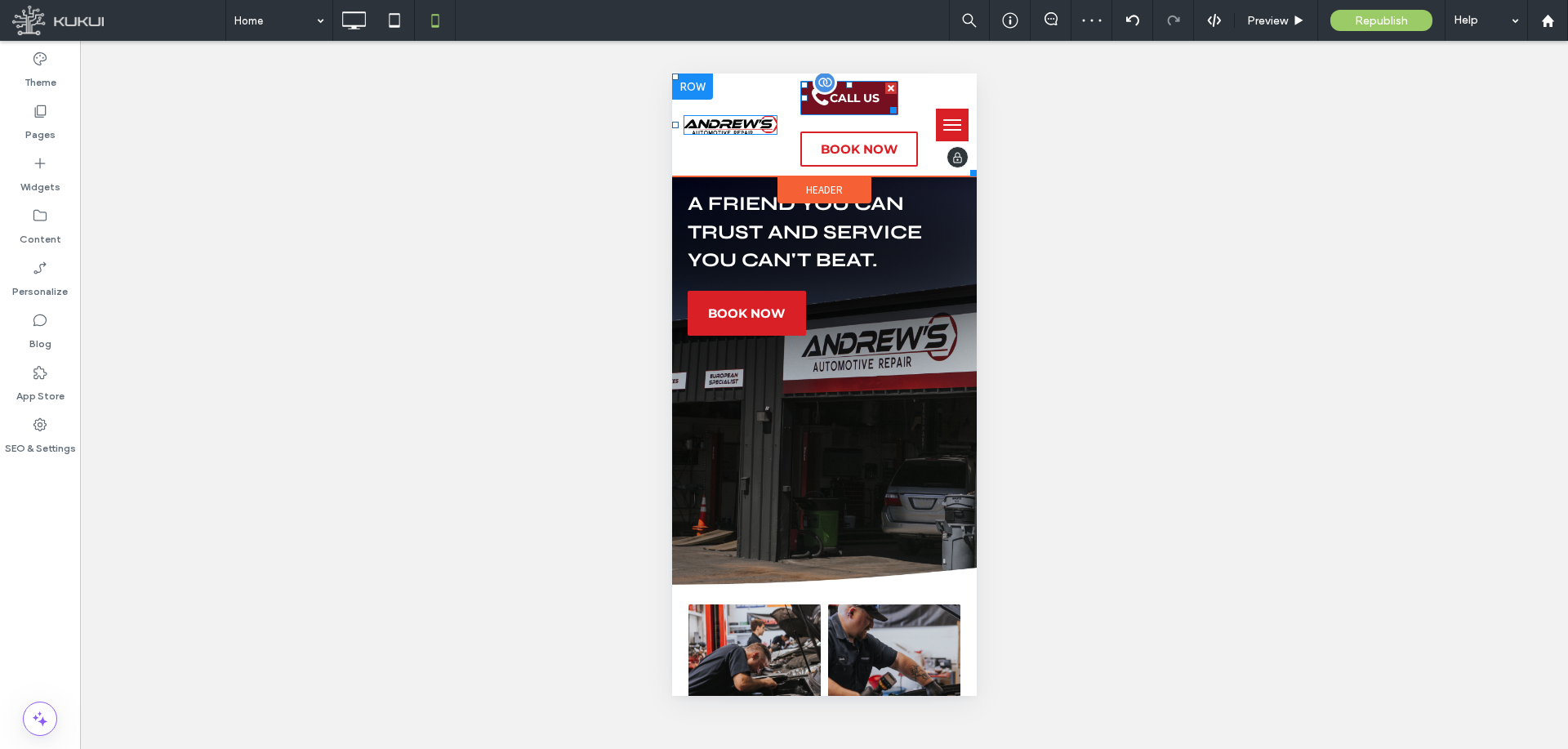
click at [833, 98] on span at bounding box center [821, 99] width 41 height 25
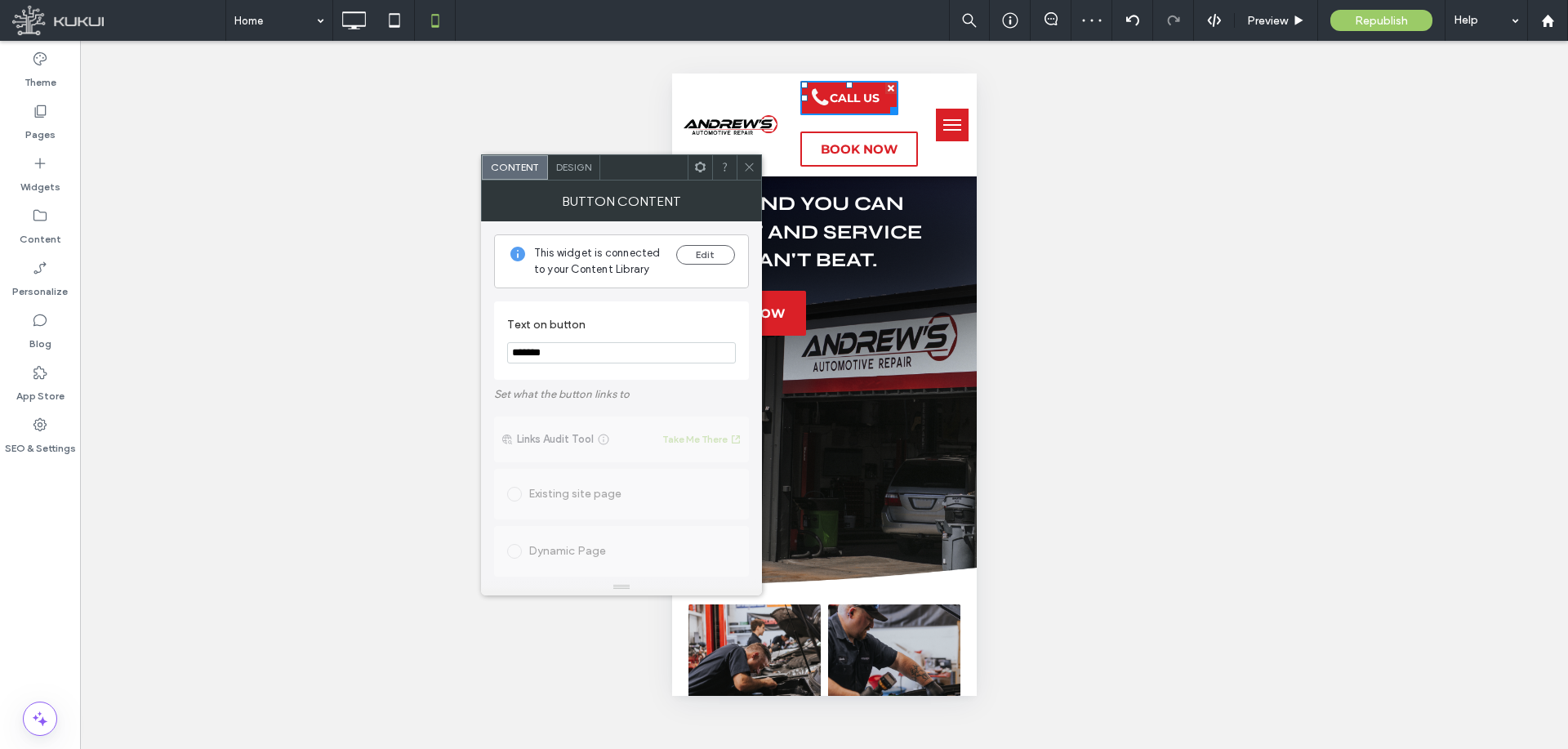
click at [586, 168] on span "Design" at bounding box center [573, 167] width 35 height 12
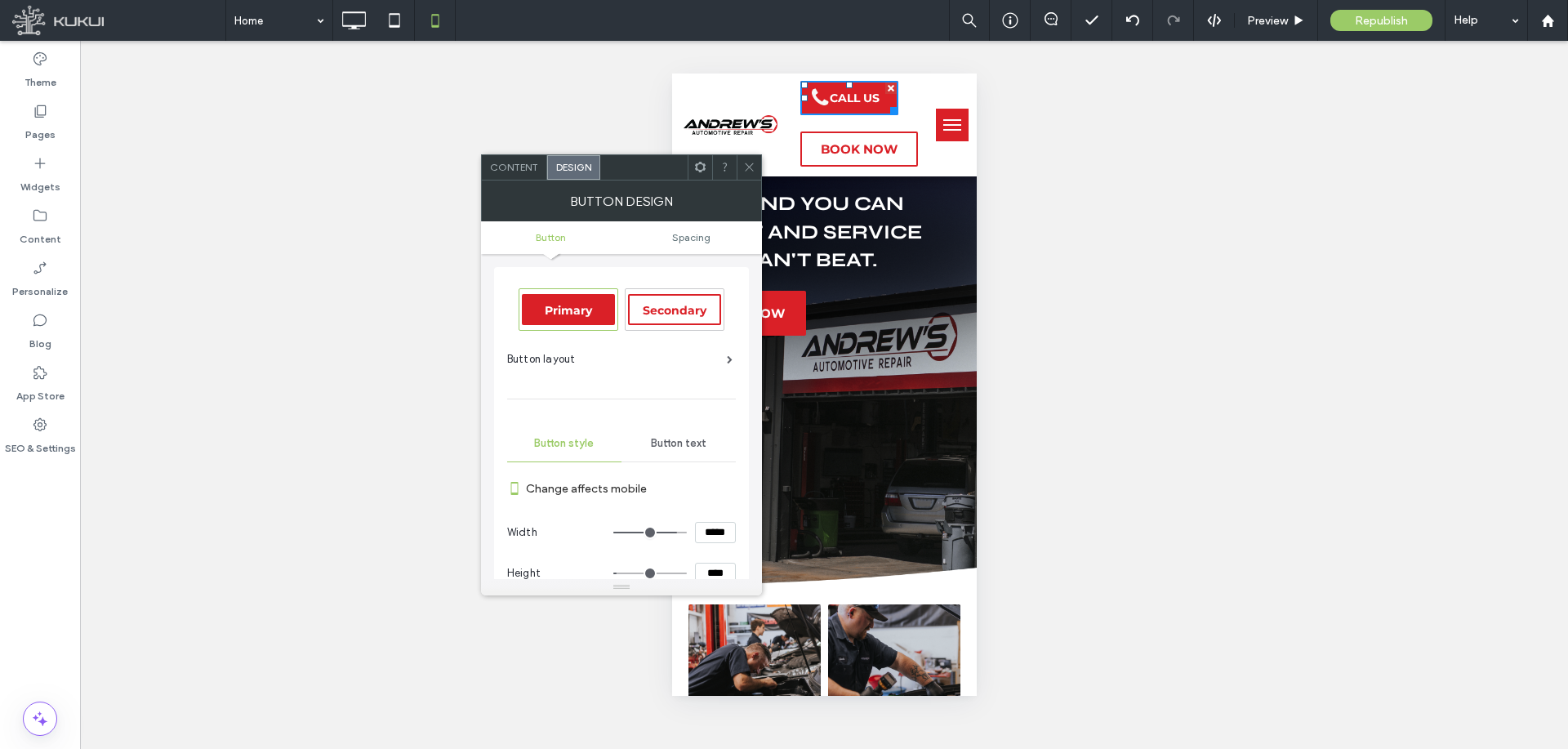
click at [746, 157] on span at bounding box center [749, 167] width 12 height 25
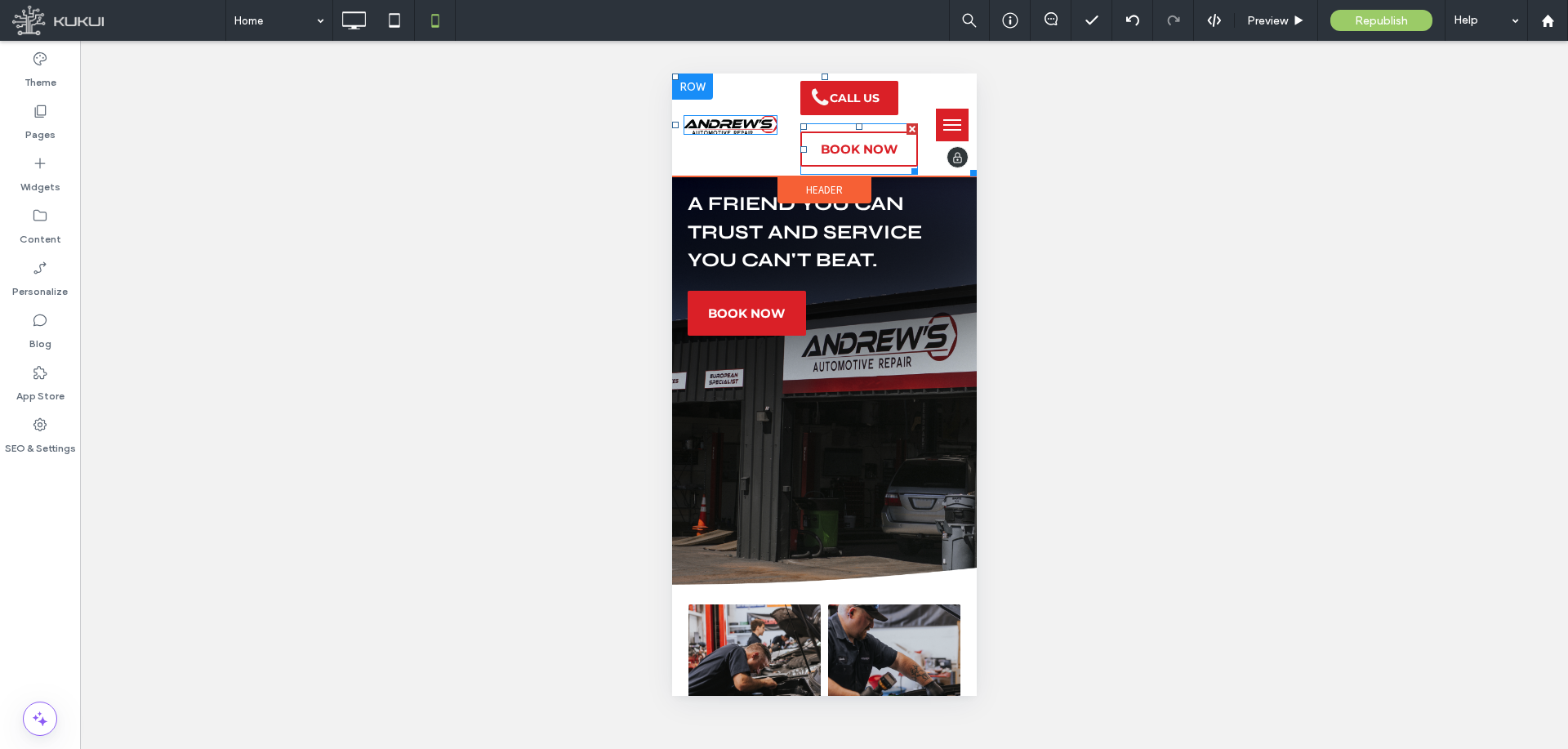
click at [827, 142] on span at bounding box center [858, 149] width 119 height 51
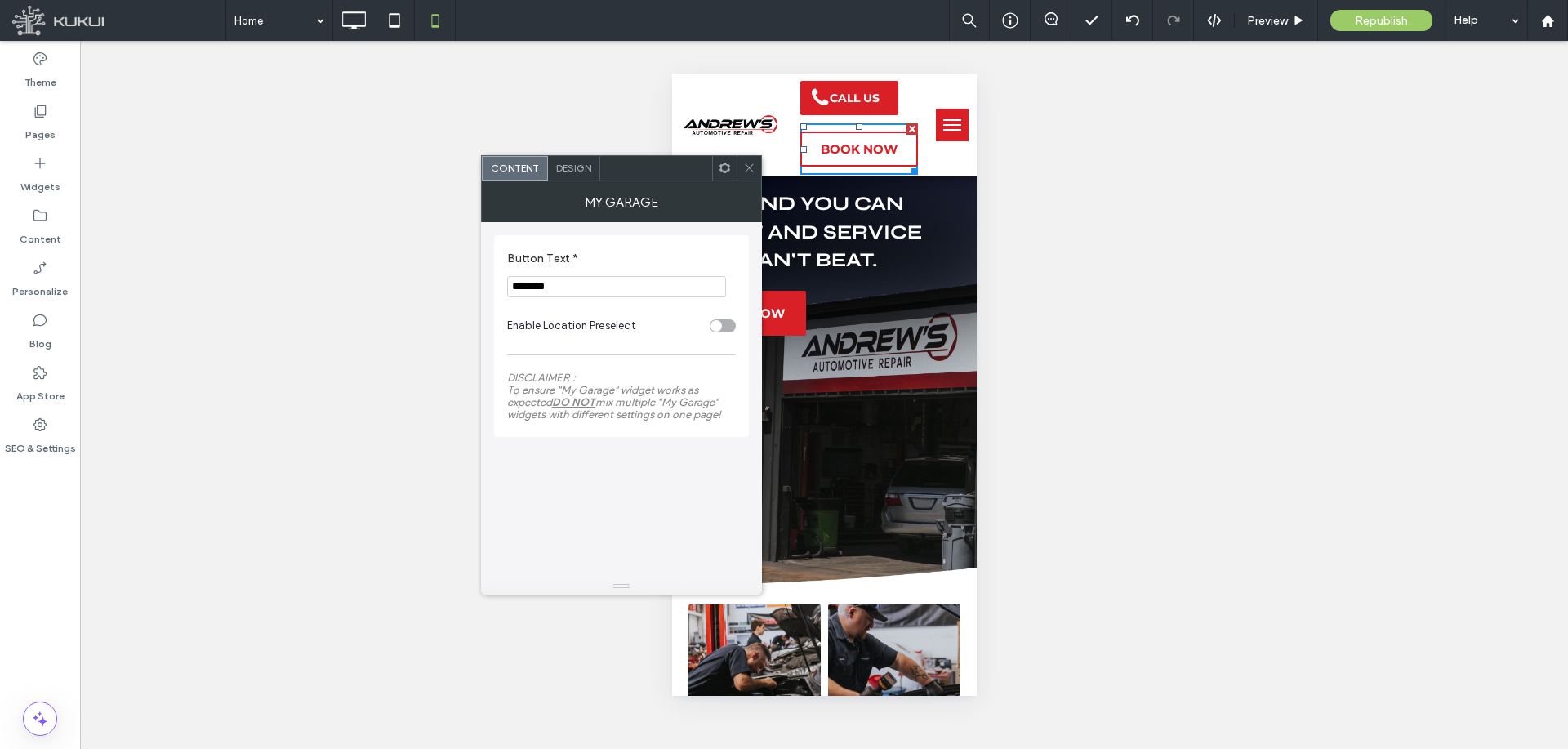
click at [583, 170] on span "Design" at bounding box center [573, 168] width 35 height 12
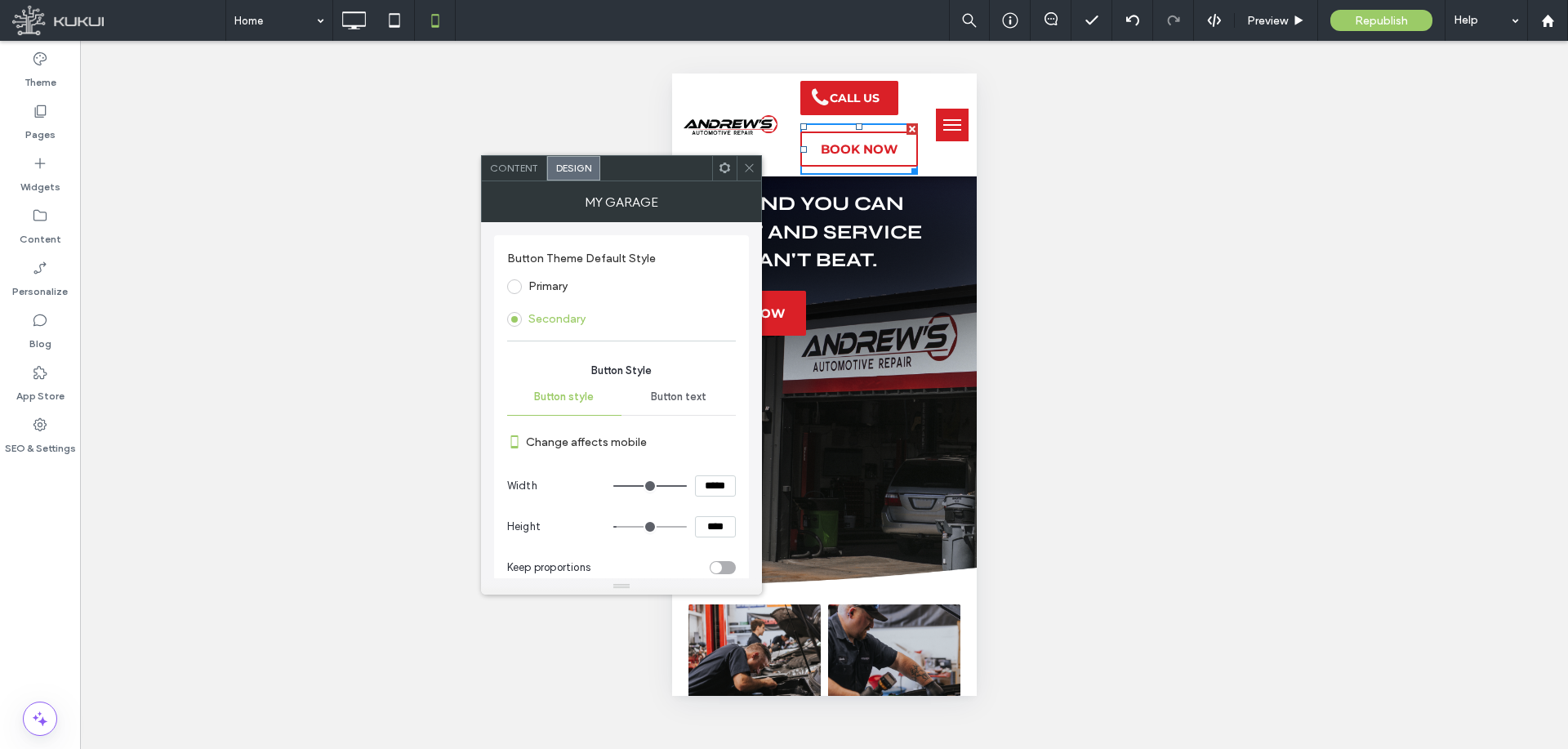
drag, startPoint x: 718, startPoint y: 482, endPoint x: 709, endPoint y: 476, distance: 10.8
click at [708, 481] on input "*****" at bounding box center [715, 486] width 41 height 22
type input "*****"
type input "***"
click at [741, 166] on div at bounding box center [748, 168] width 24 height 25
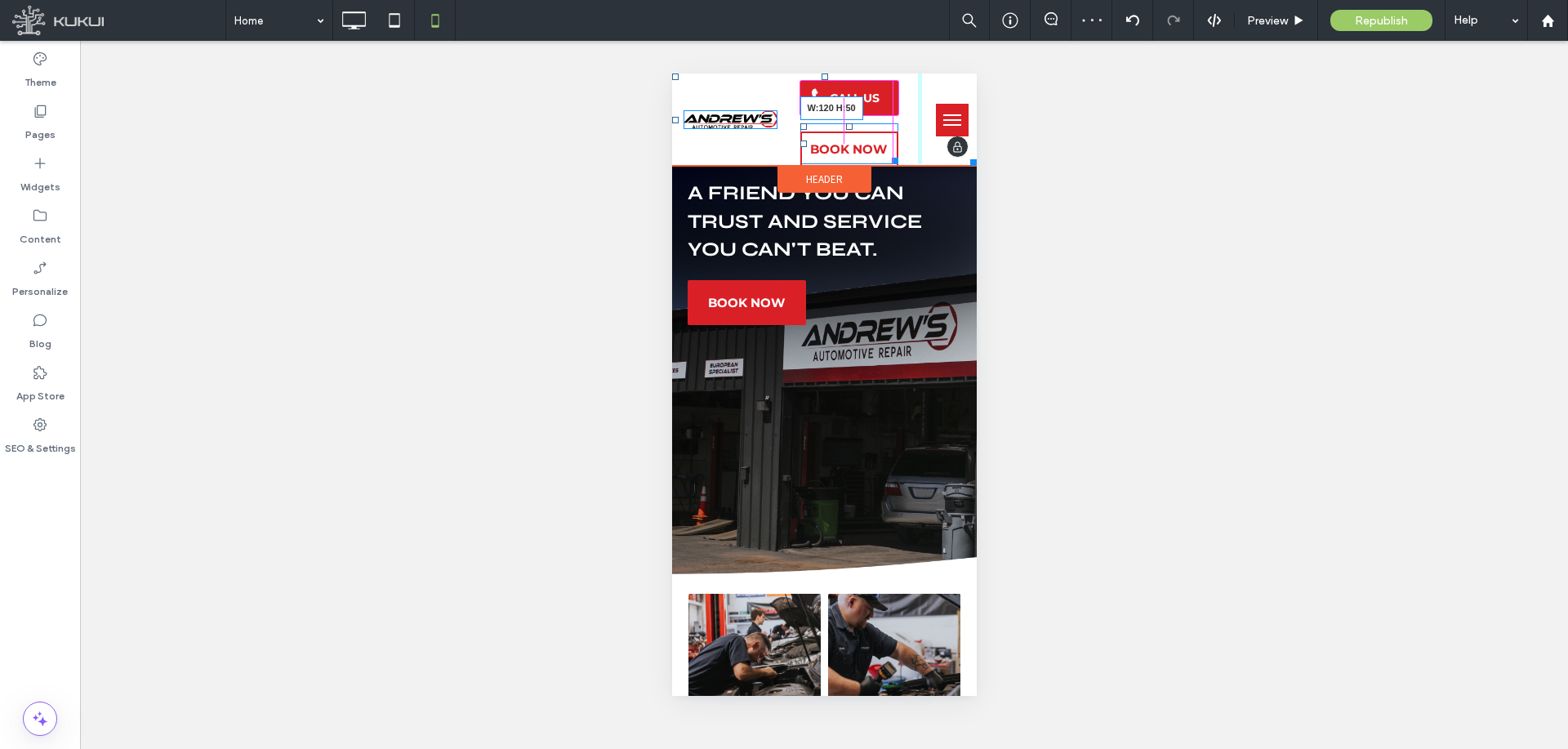
drag, startPoint x: 901, startPoint y: 169, endPoint x: 1559, endPoint y: 231, distance: 660.9
click at [888, 158] on div at bounding box center [891, 158] width 12 height 12
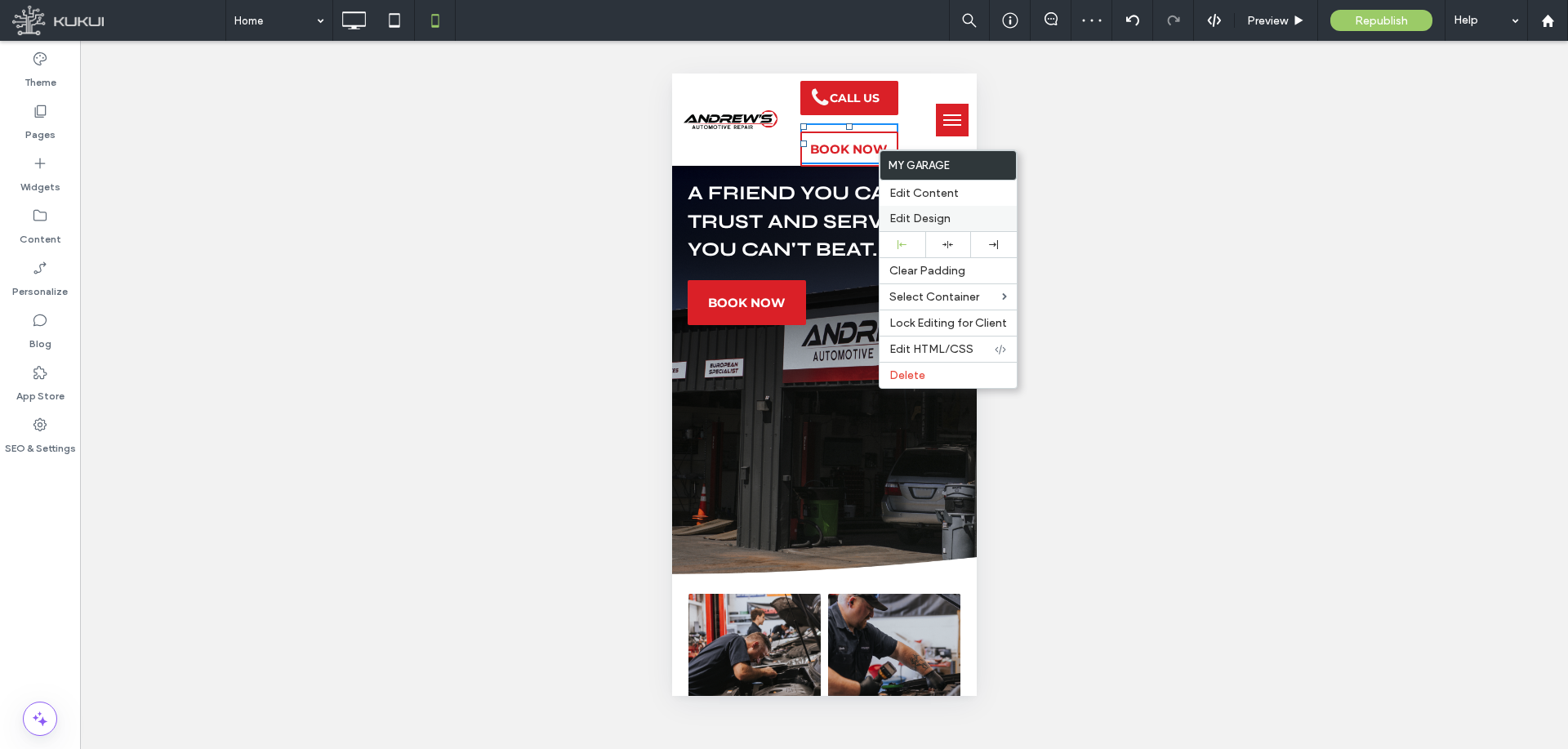
click at [917, 215] on span "Edit Design" at bounding box center [919, 219] width 61 height 14
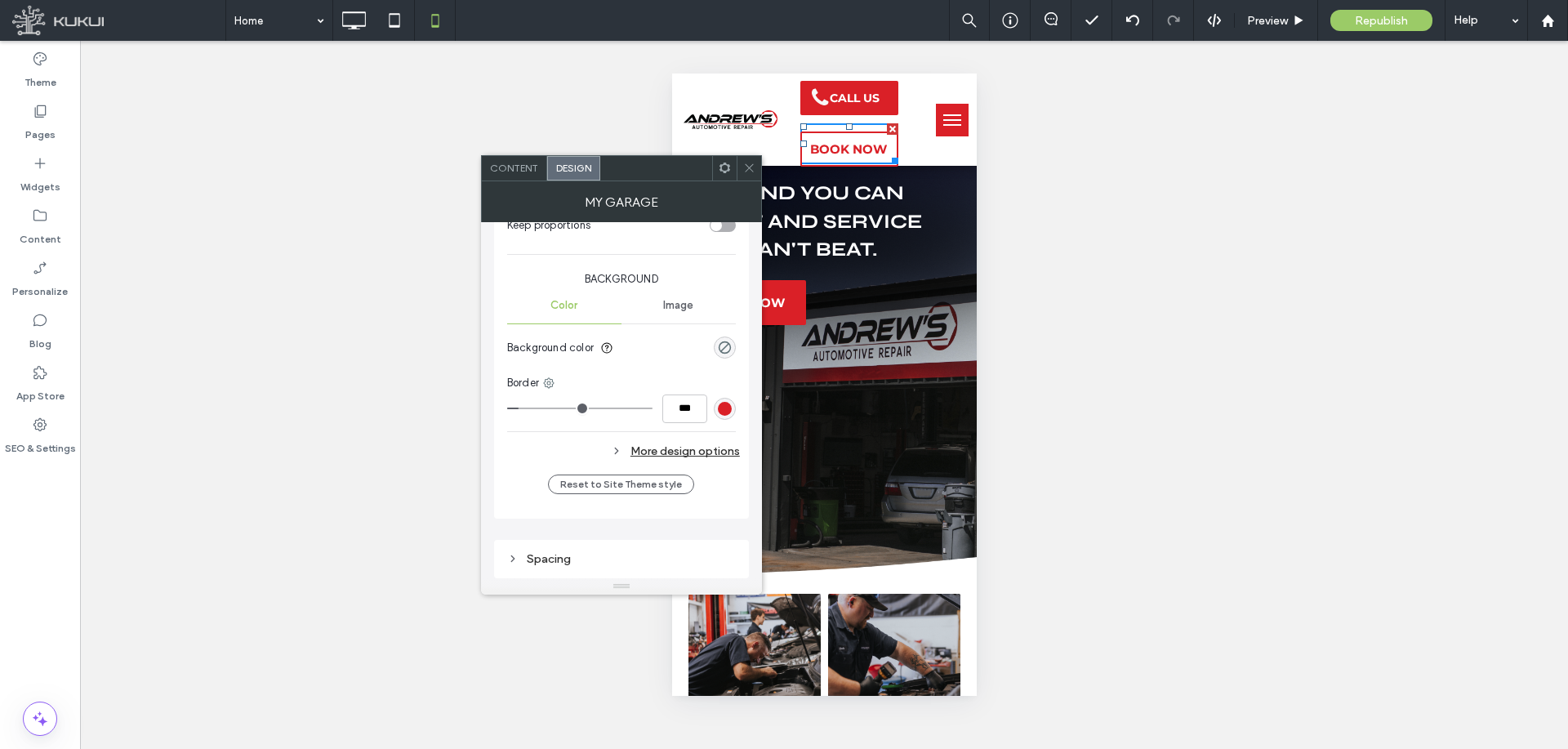
click at [653, 556] on div "Spacing" at bounding box center [620, 559] width 228 height 14
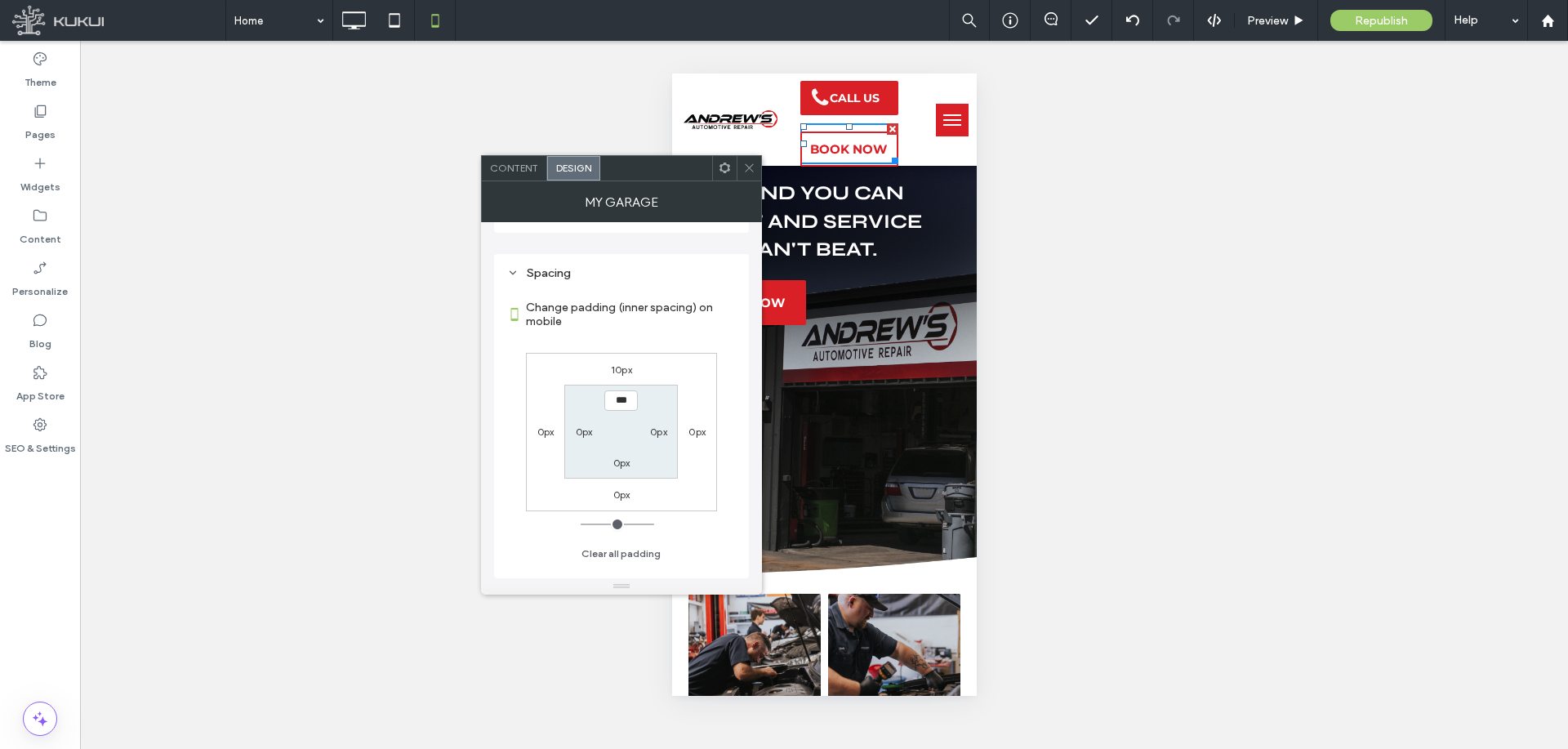
click at [626, 376] on div "10px" at bounding box center [621, 369] width 22 height 17
click at [624, 370] on label "10px" at bounding box center [621, 370] width 22 height 12
type input "**"
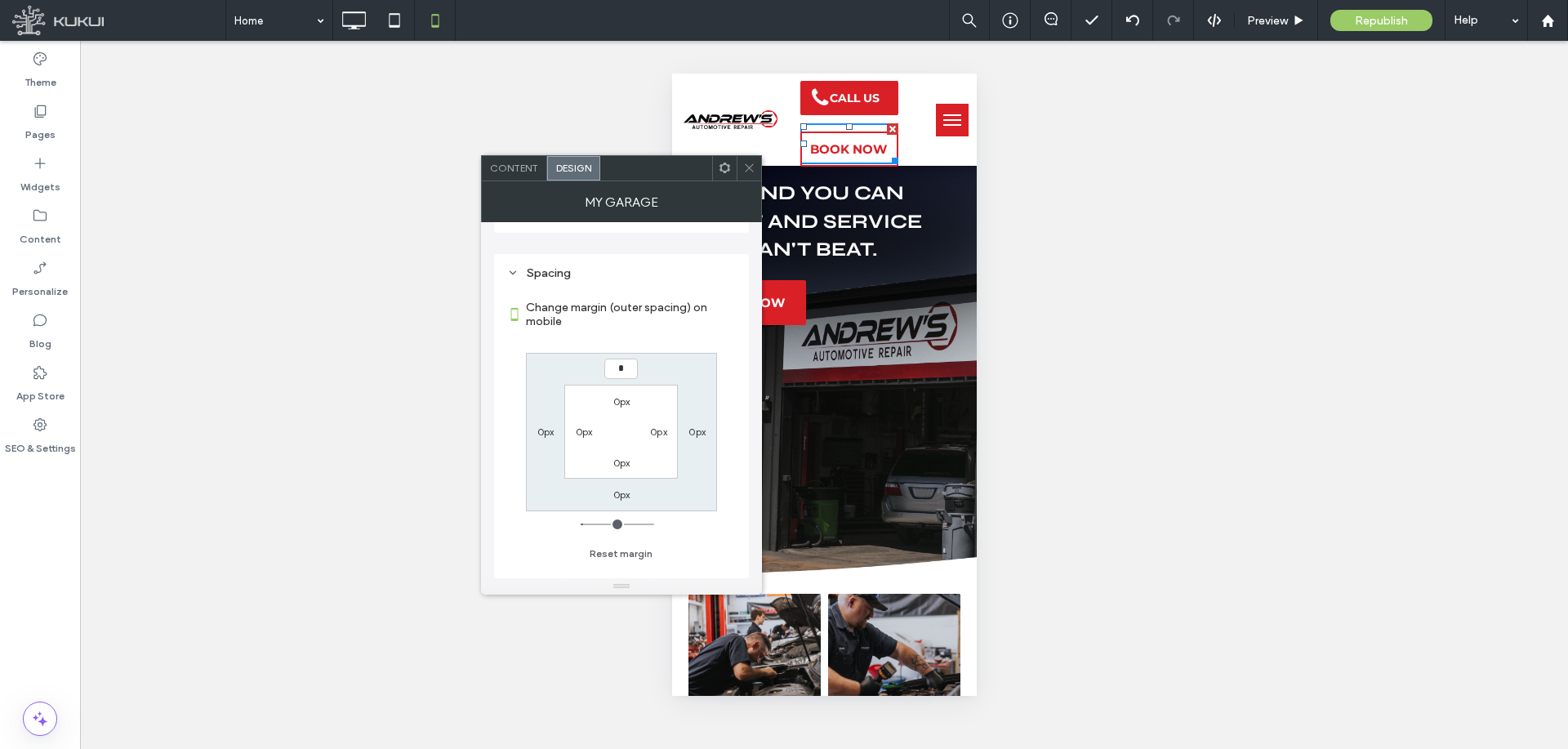
type input "*"
type input "***"
click at [675, 399] on section "0px 0px 0px 0px" at bounding box center [621, 431] width 114 height 94
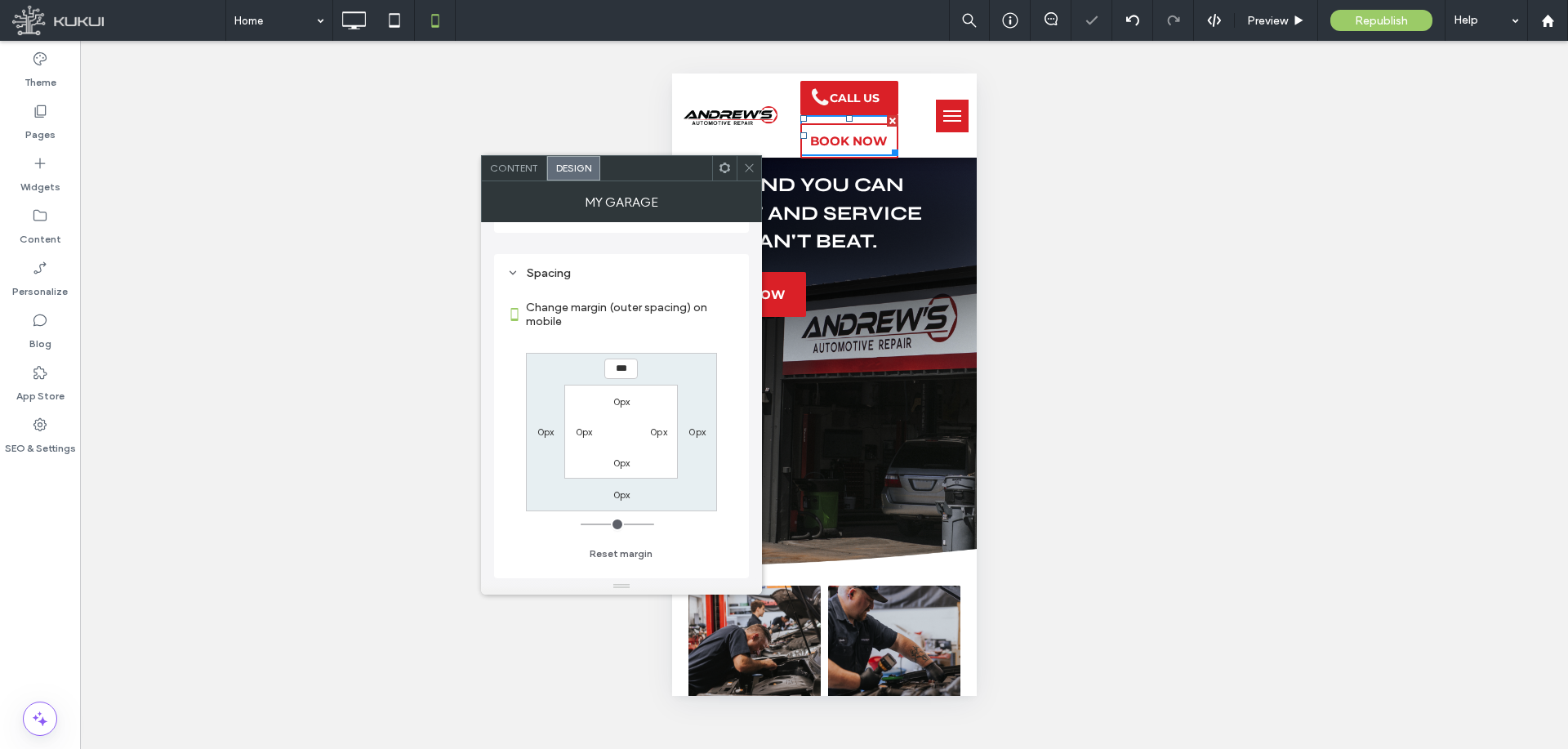
click at [584, 525] on input "range" at bounding box center [616, 524] width 74 height 2
click at [746, 171] on use at bounding box center [749, 168] width 8 height 8
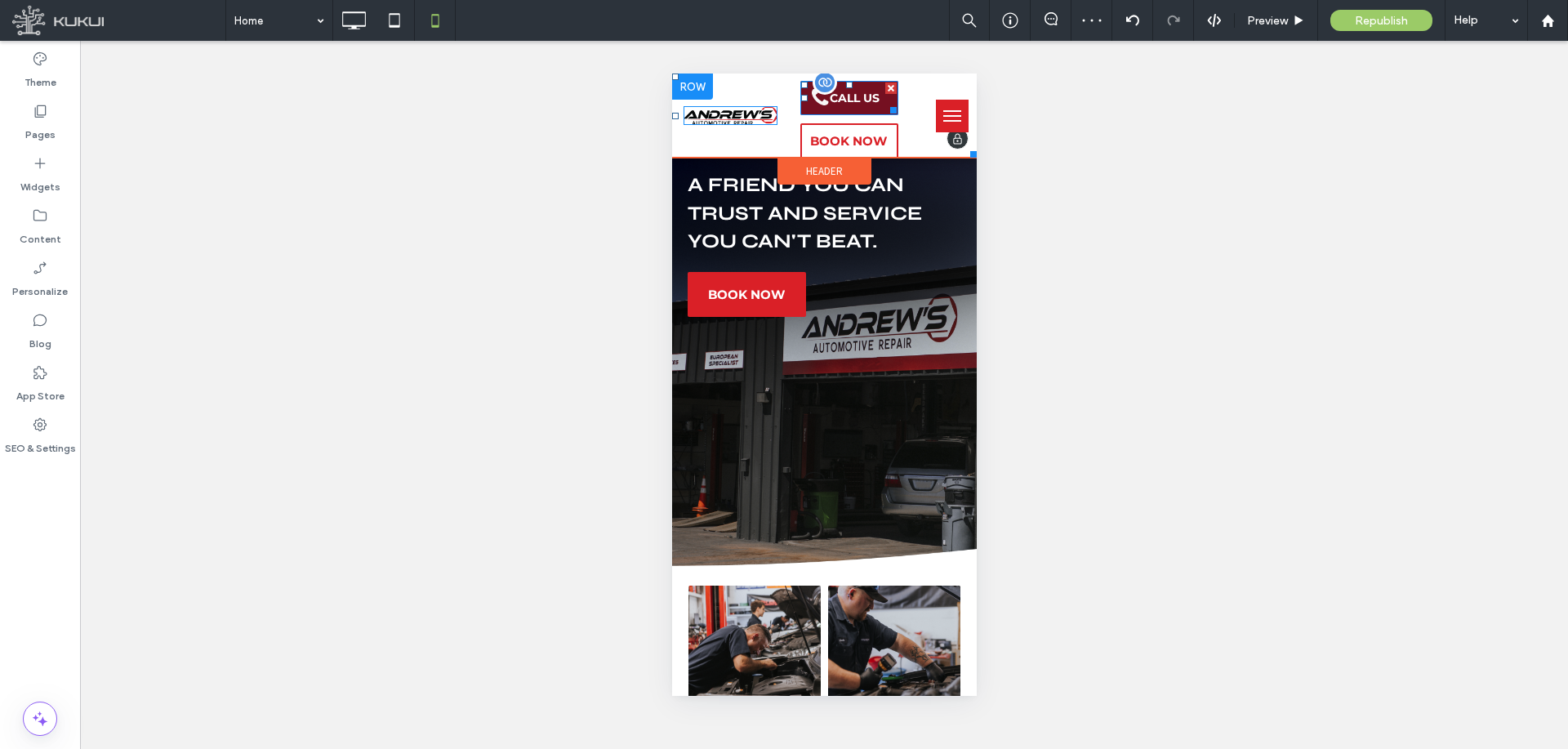
click at [862, 103] on span "CALL US" at bounding box center [854, 97] width 50 height 15
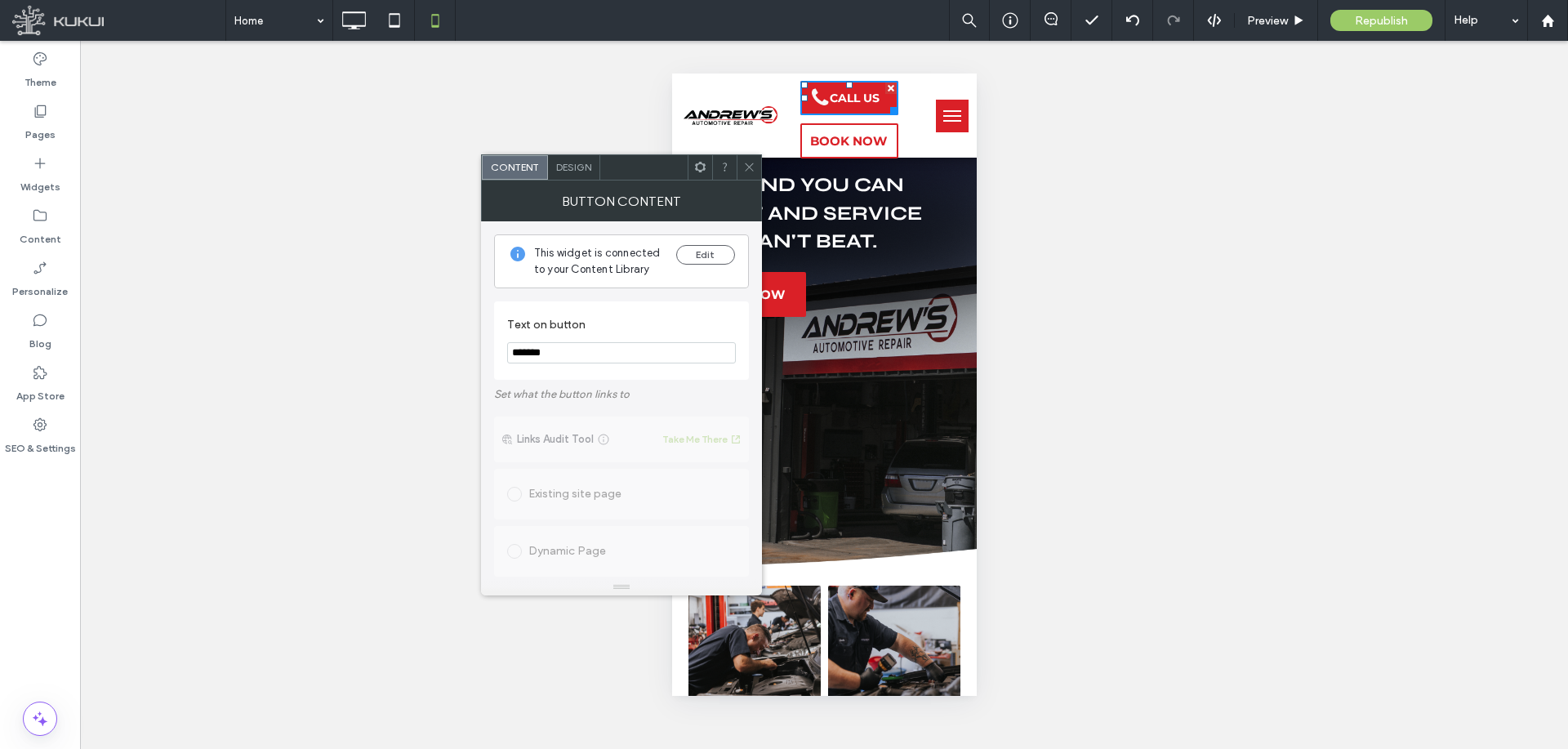
click at [556, 168] on span "Design" at bounding box center [573, 167] width 35 height 12
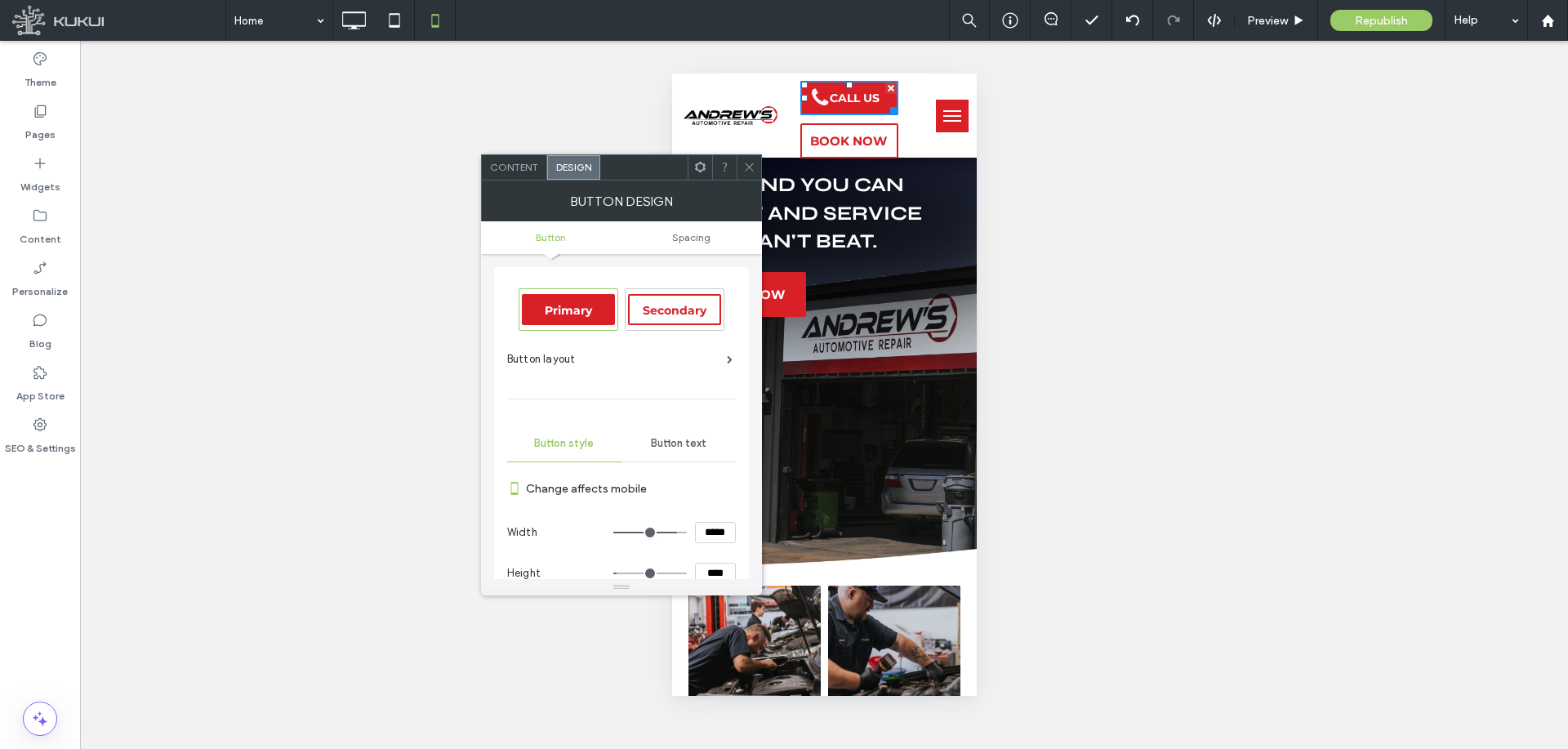
click at [753, 159] on span at bounding box center [749, 167] width 12 height 25
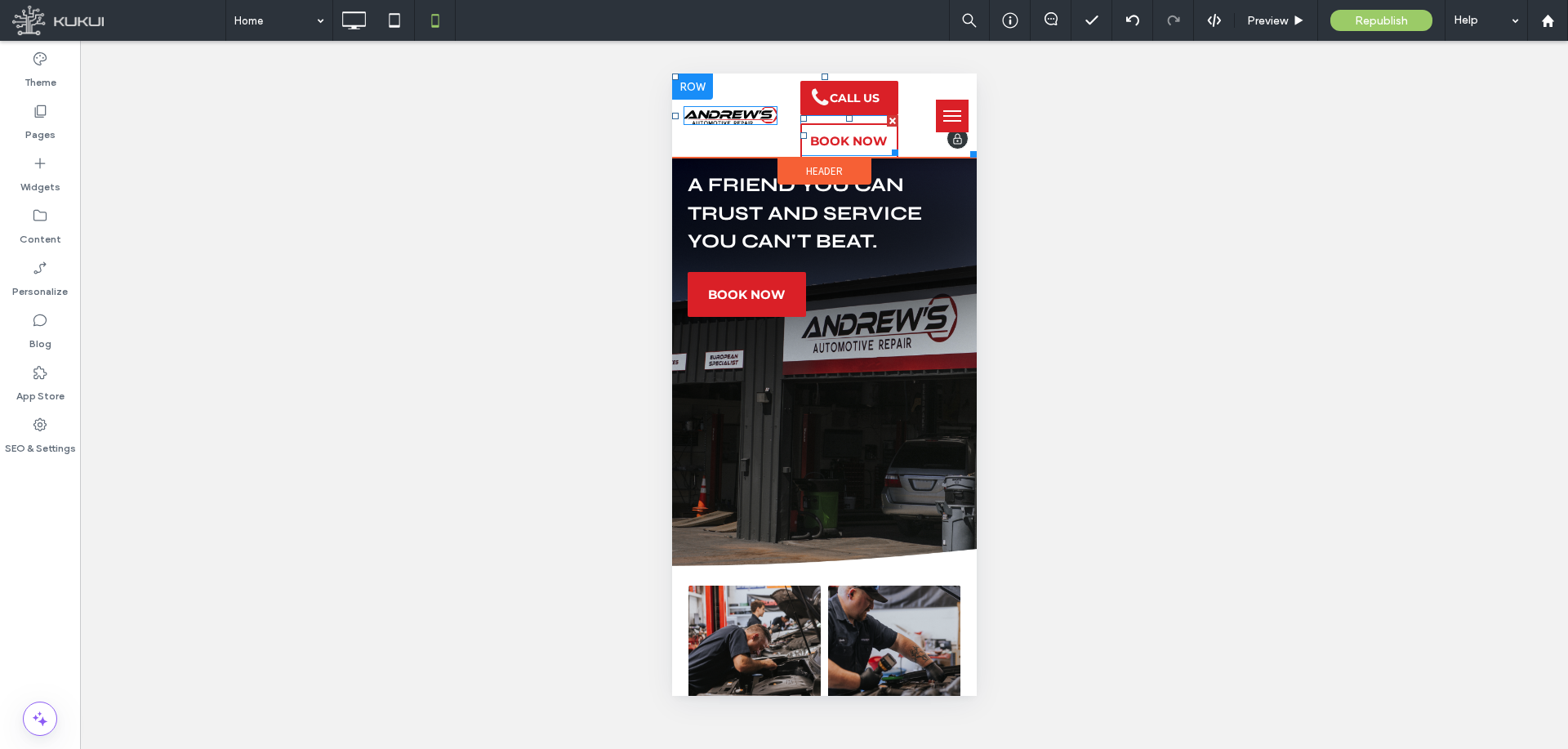
click at [814, 139] on span at bounding box center [849, 135] width 98 height 41
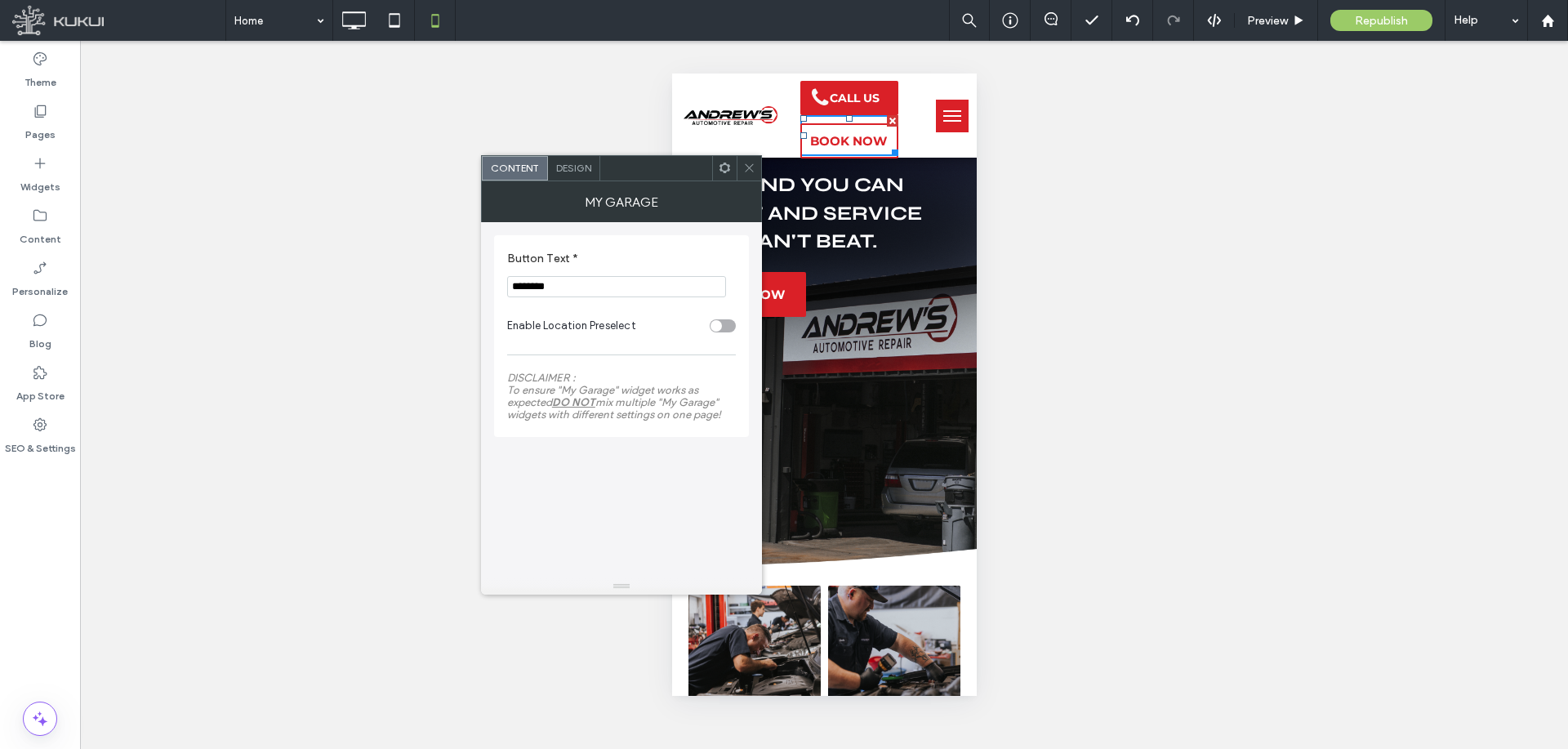
click at [590, 164] on span "Design" at bounding box center [573, 168] width 35 height 12
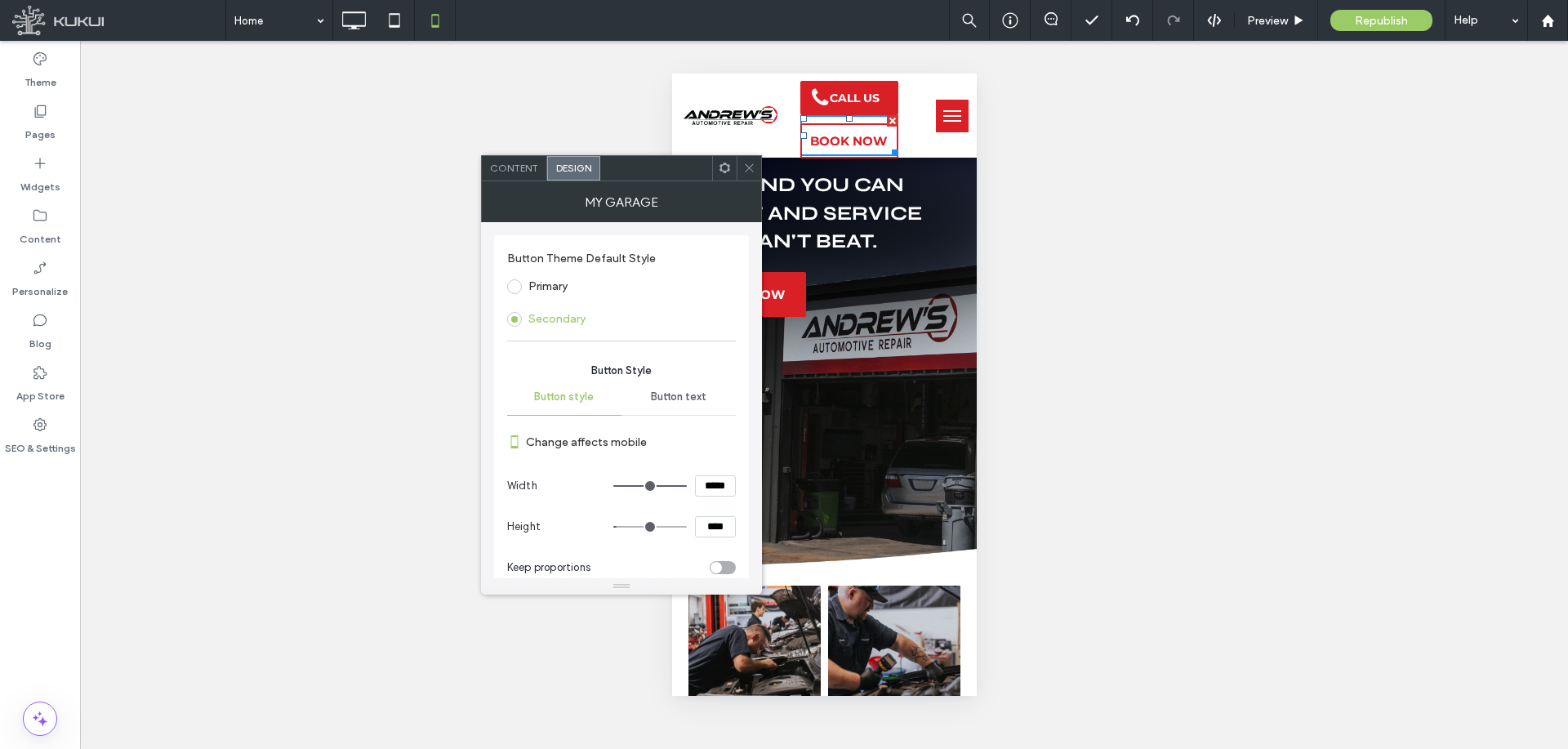
click at [713, 522] on input "****" at bounding box center [715, 527] width 41 height 22
type input "**"
type input "****"
click at [626, 527] on input "range" at bounding box center [650, 527] width 74 height 2
click at [745, 165] on icon at bounding box center [749, 168] width 12 height 12
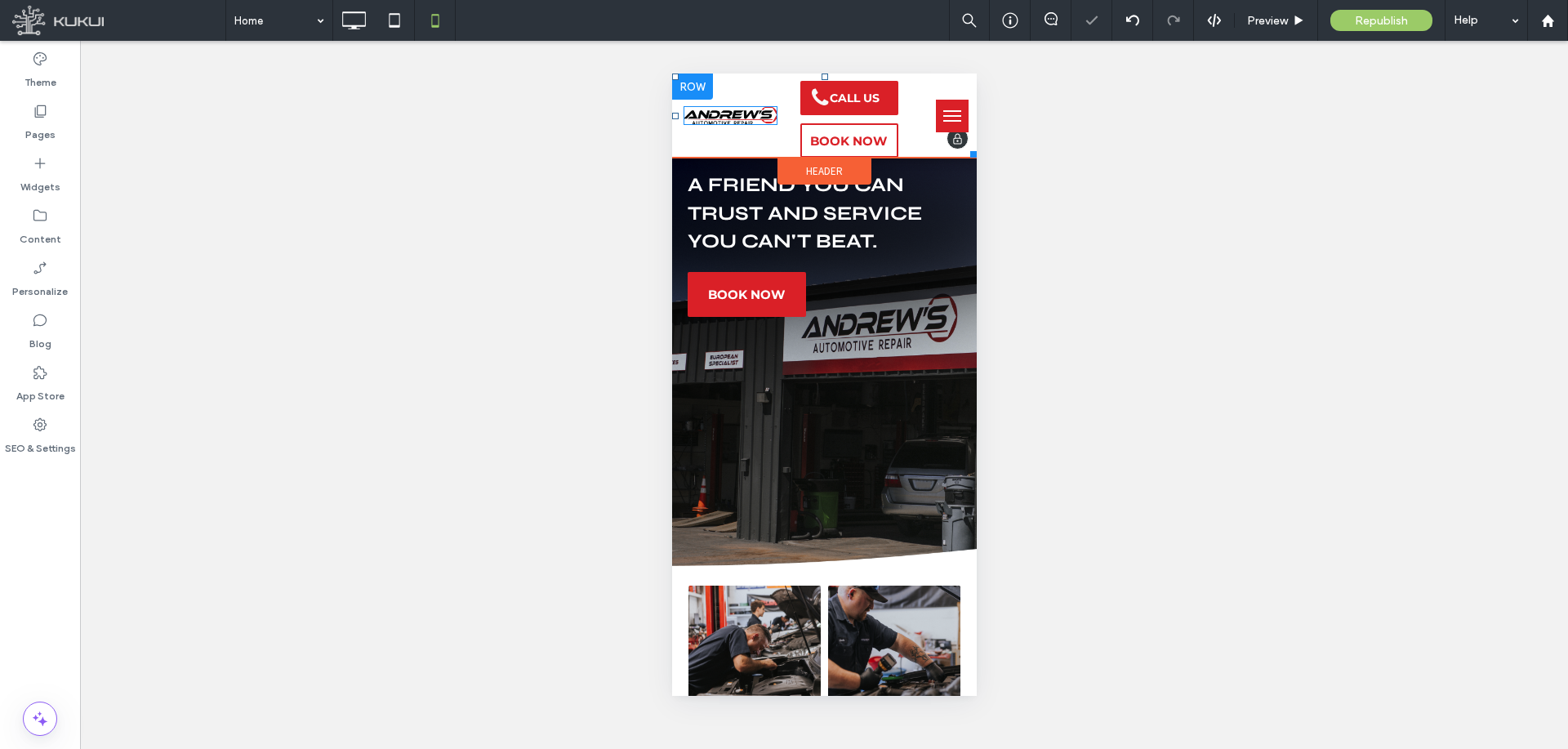
click at [697, 81] on div at bounding box center [692, 86] width 41 height 26
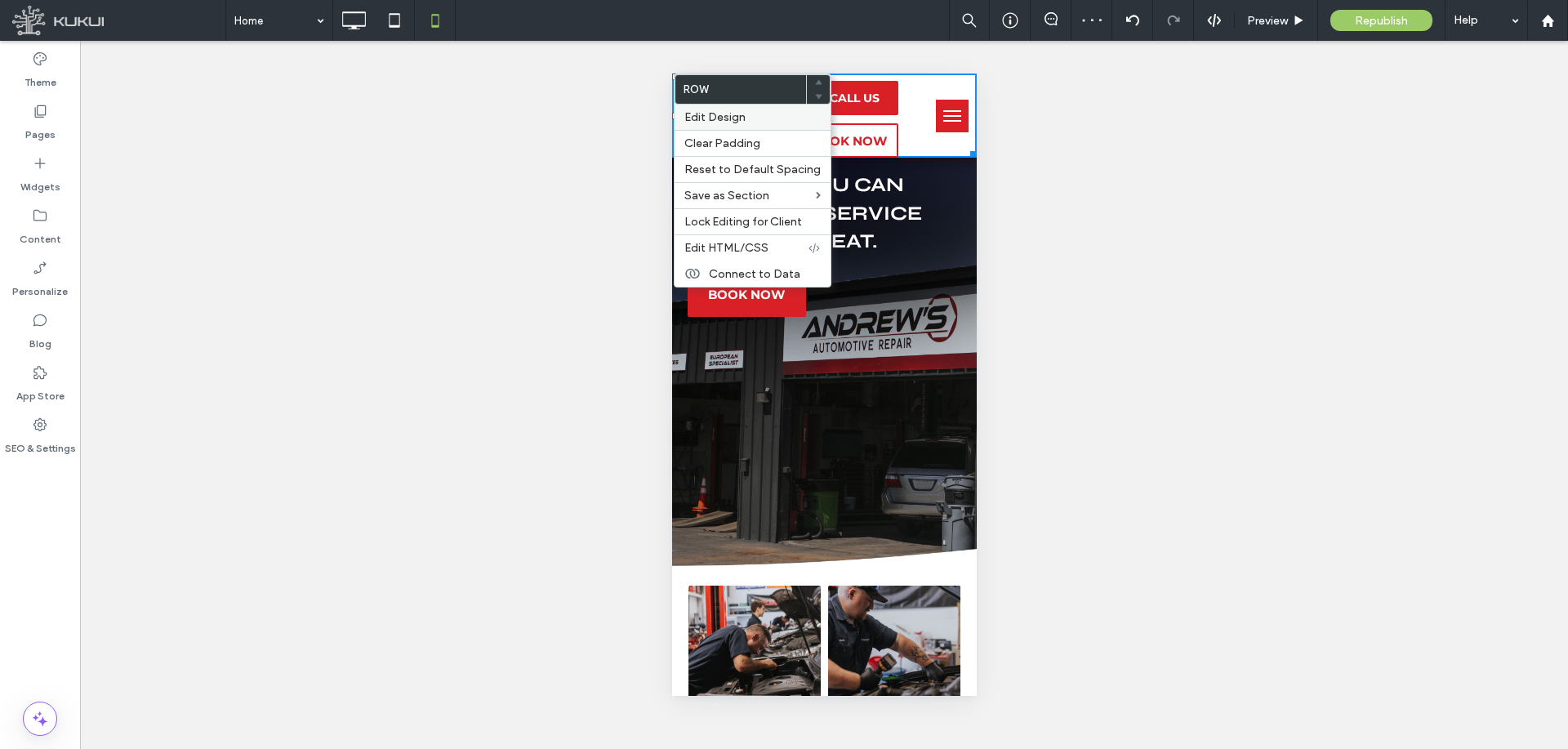
click at [711, 112] on span "Edit Design" at bounding box center [714, 117] width 61 height 14
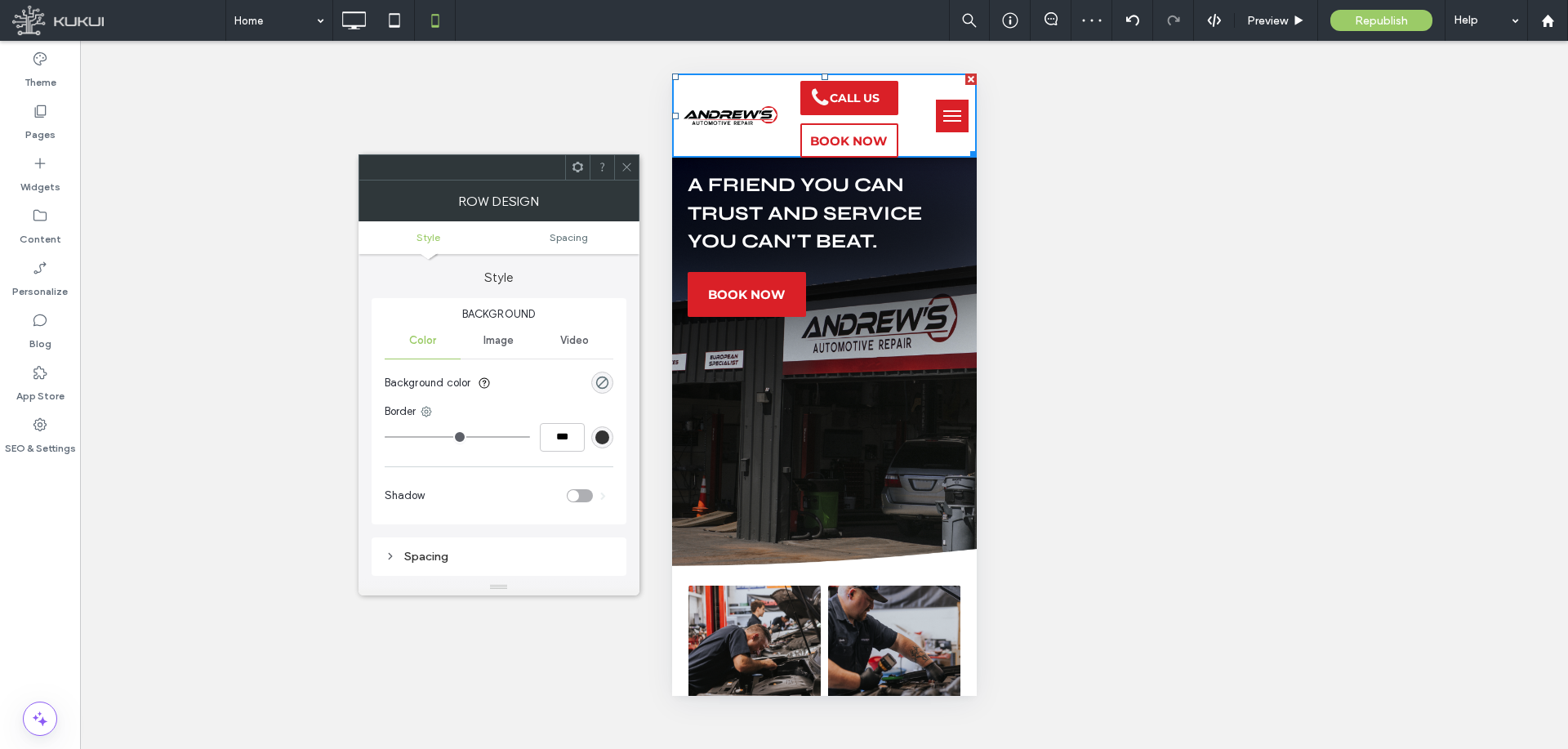
click at [592, 251] on ul "Style Spacing" at bounding box center [499, 237] width 281 height 32
click at [585, 237] on span "Spacing" at bounding box center [568, 237] width 38 height 12
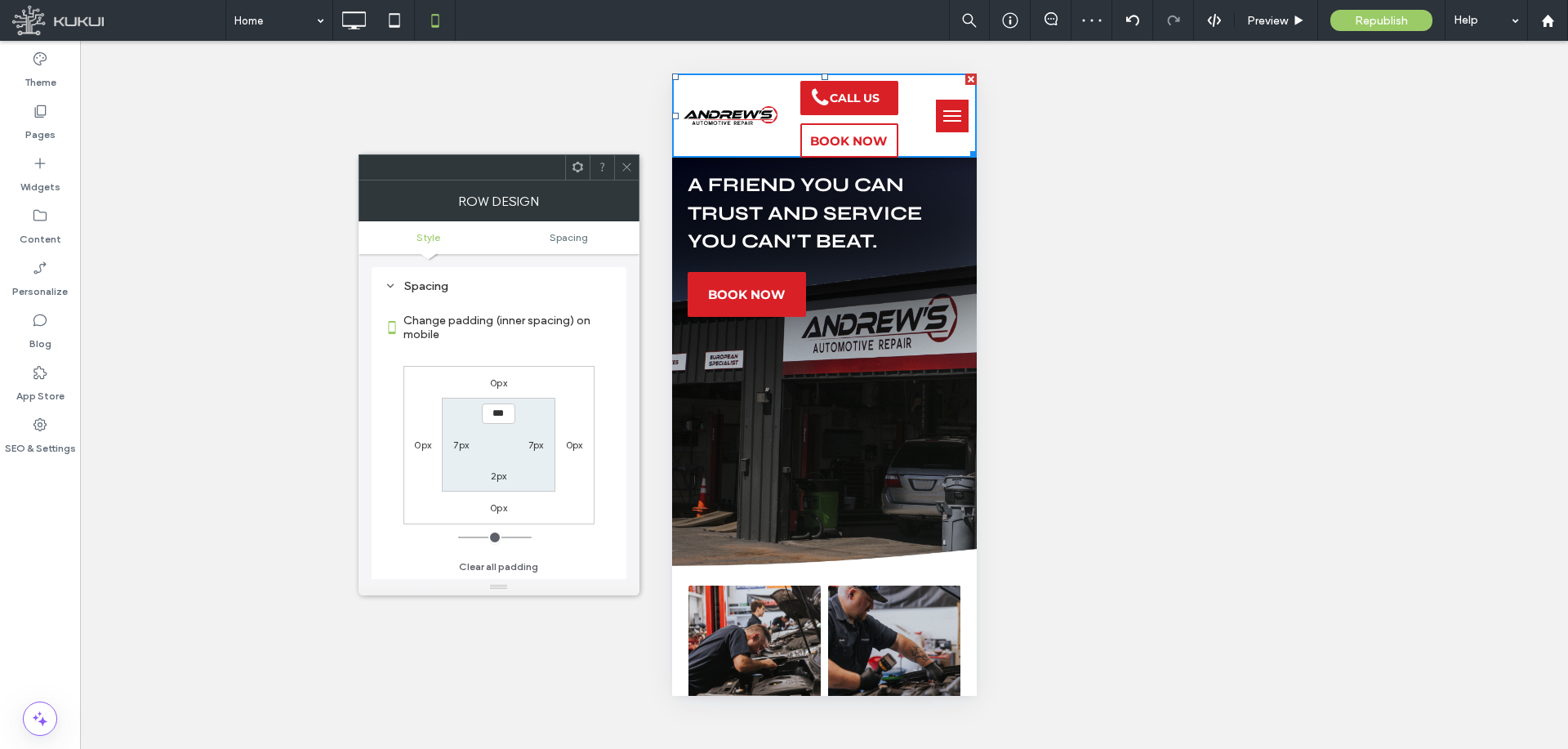
scroll to position [271, 0]
click at [627, 169] on icon at bounding box center [626, 167] width 12 height 12
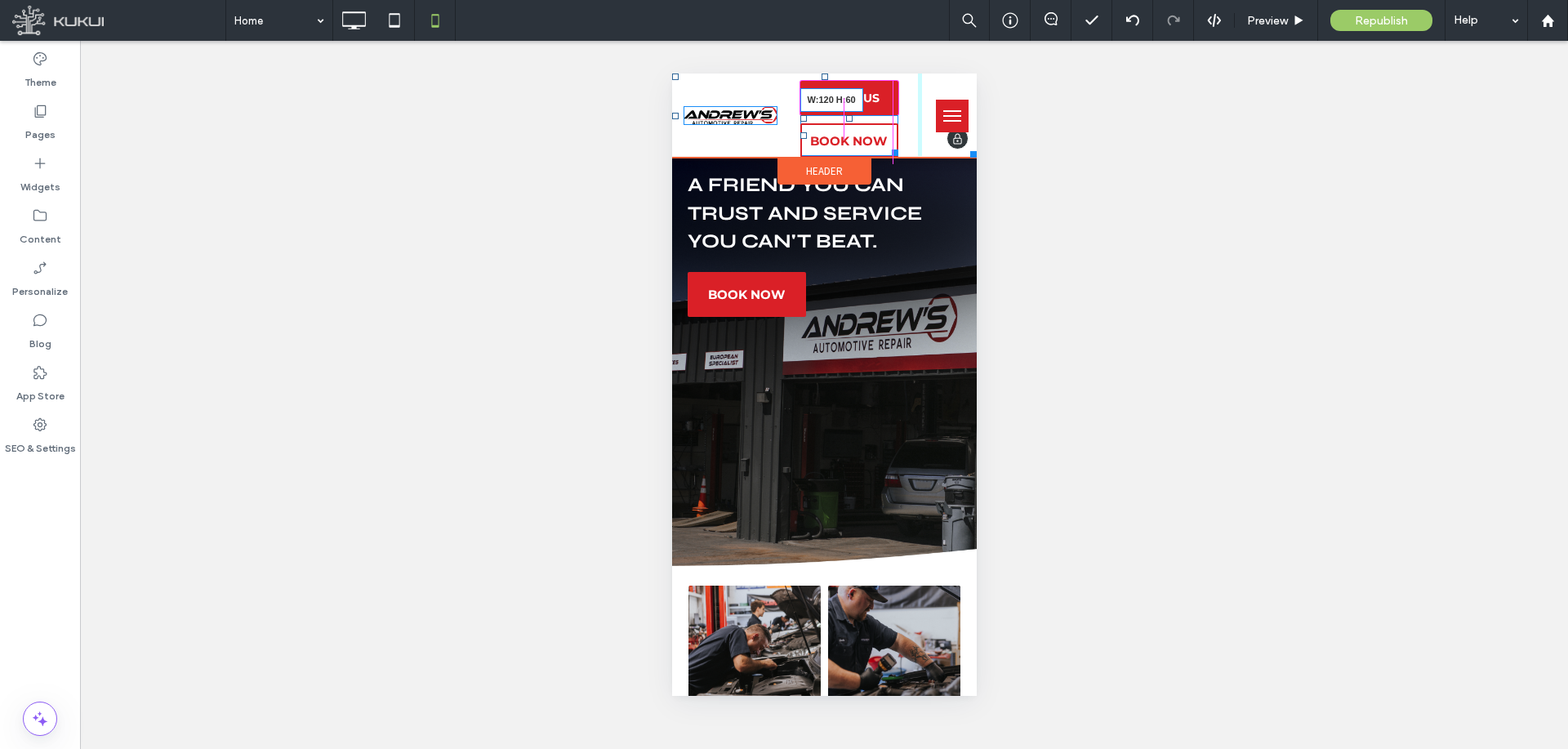
drag, startPoint x: 883, startPoint y: 151, endPoint x: 1557, endPoint y: 232, distance: 678.8
click at [885, 156] on div at bounding box center [891, 150] width 12 height 12
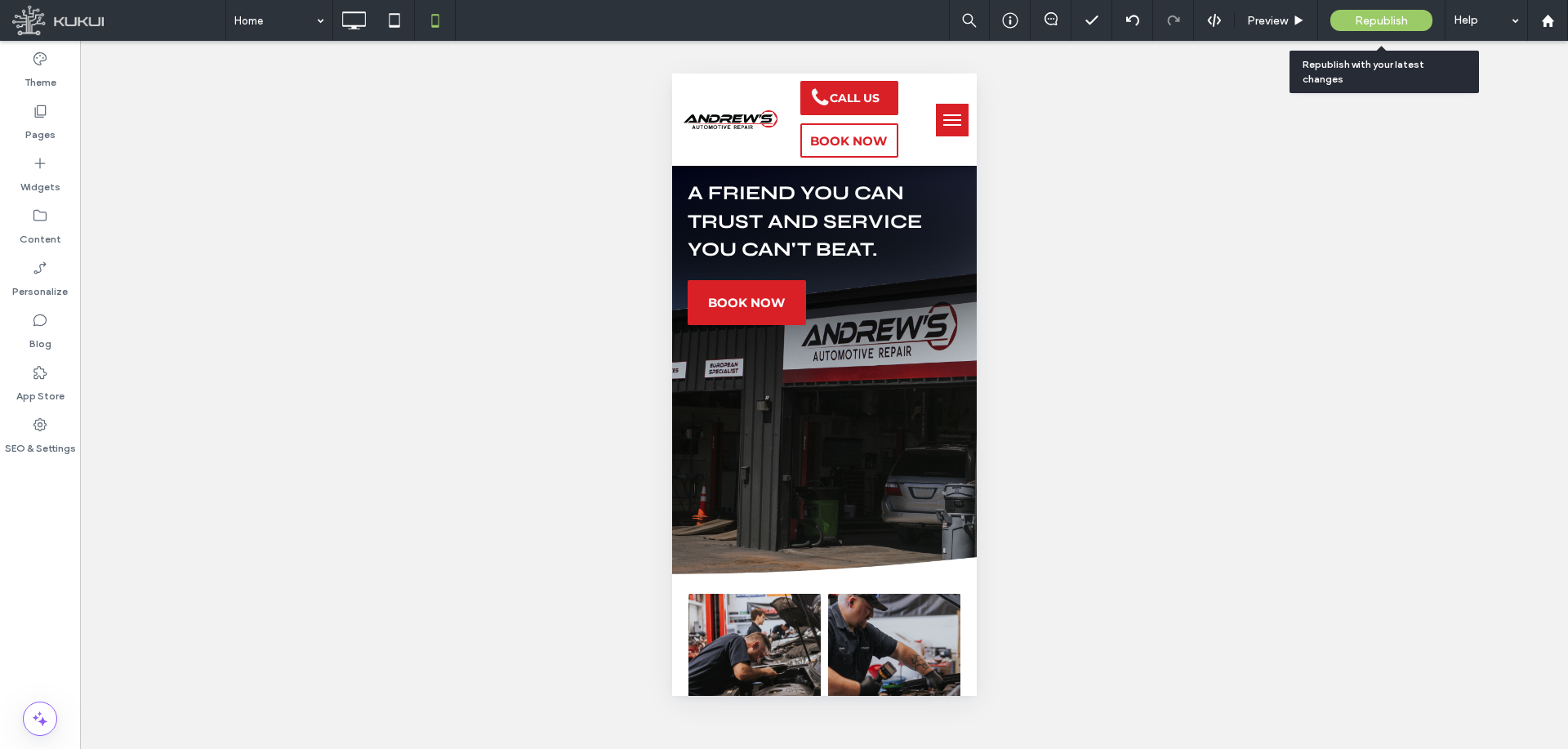
click at [1359, 20] on span "Republish" at bounding box center [1381, 21] width 53 height 14
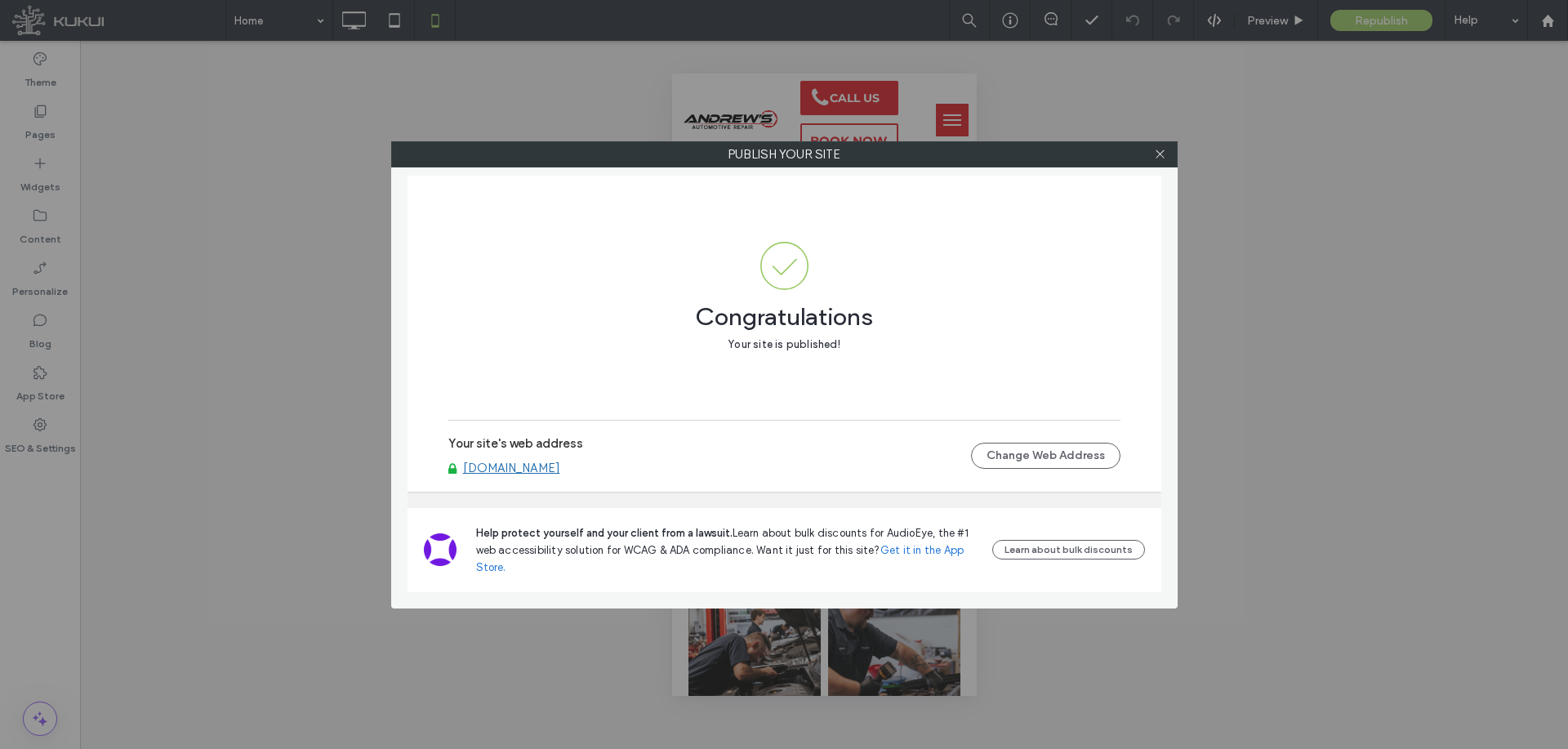
click at [561, 468] on link "[DOMAIN_NAME]" at bounding box center [511, 468] width 97 height 15
